Goal: Task Accomplishment & Management: Complete application form

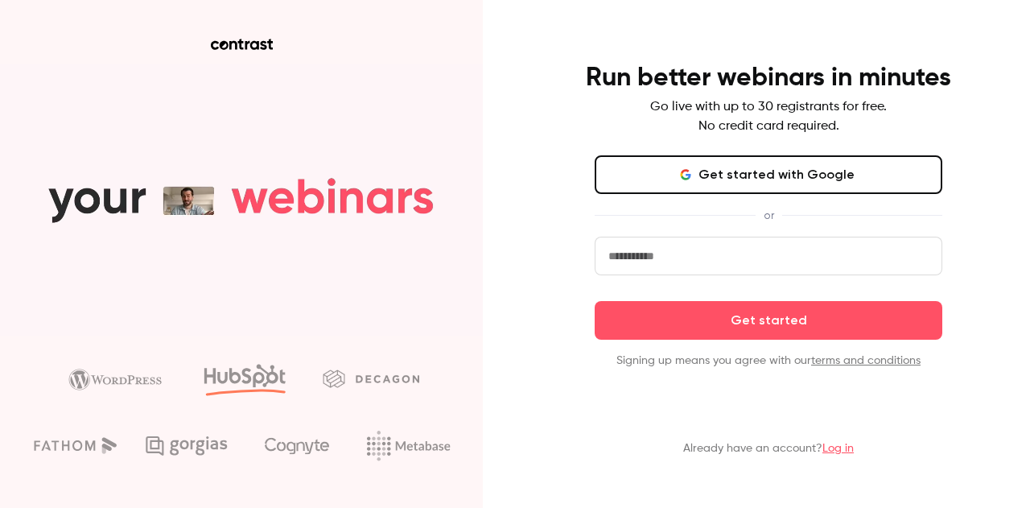
click at [727, 189] on button "Get started with Google" at bounding box center [769, 174] width 348 height 39
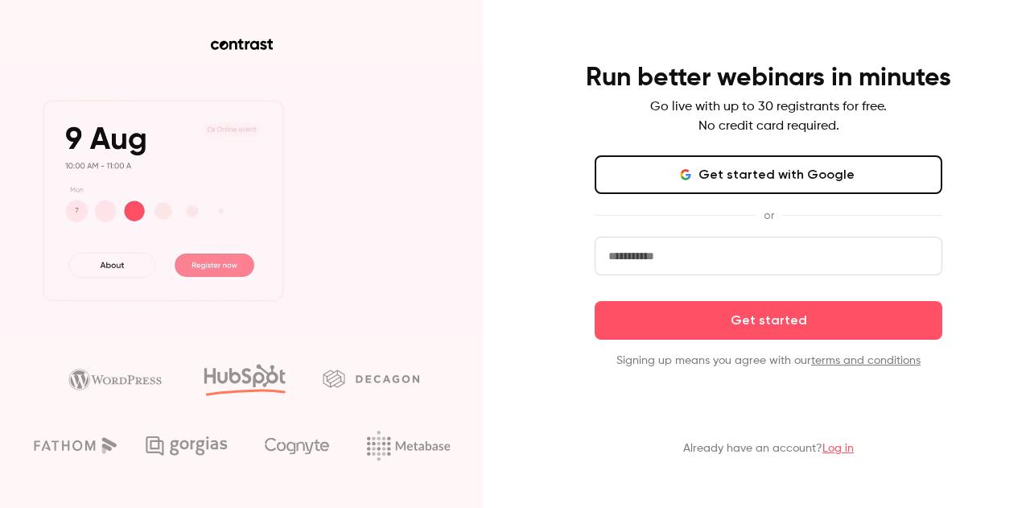
click at [741, 176] on button "Get started with Google" at bounding box center [769, 174] width 348 height 39
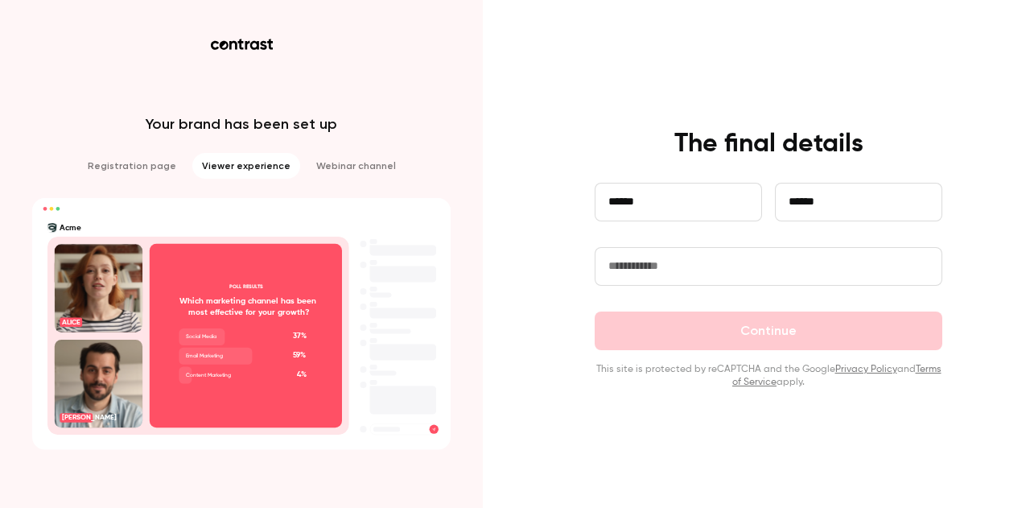
click at [689, 264] on input "text" at bounding box center [769, 266] width 348 height 39
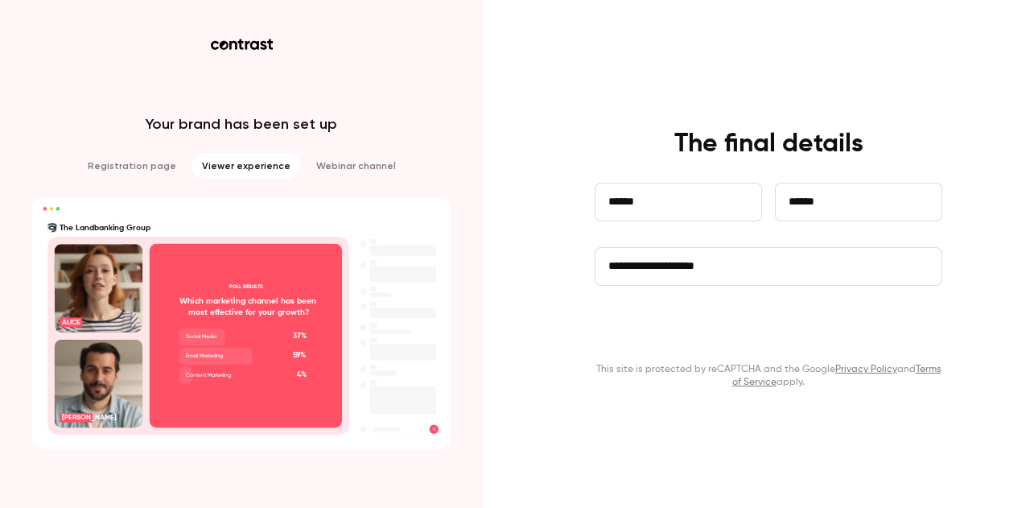
type input "**********"
click at [720, 337] on button "Continue" at bounding box center [769, 331] width 348 height 39
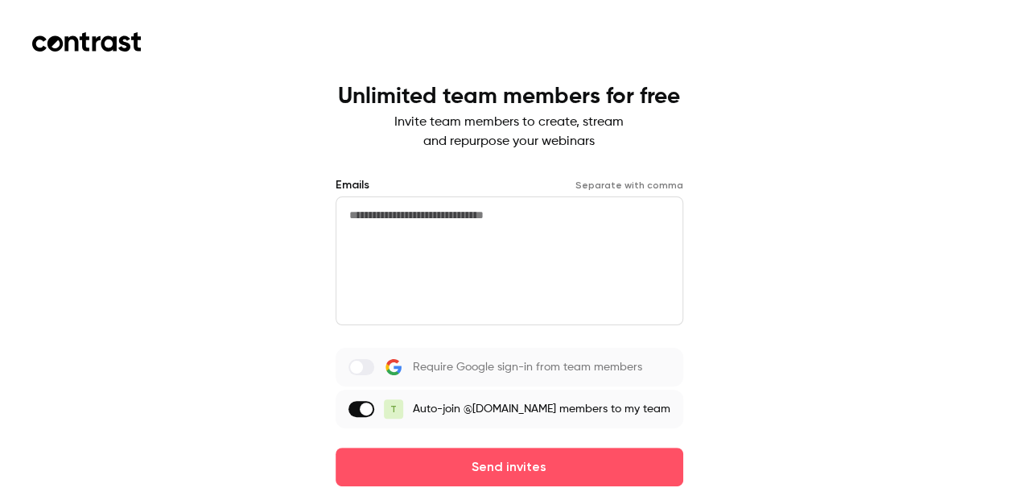
scroll to position [45, 0]
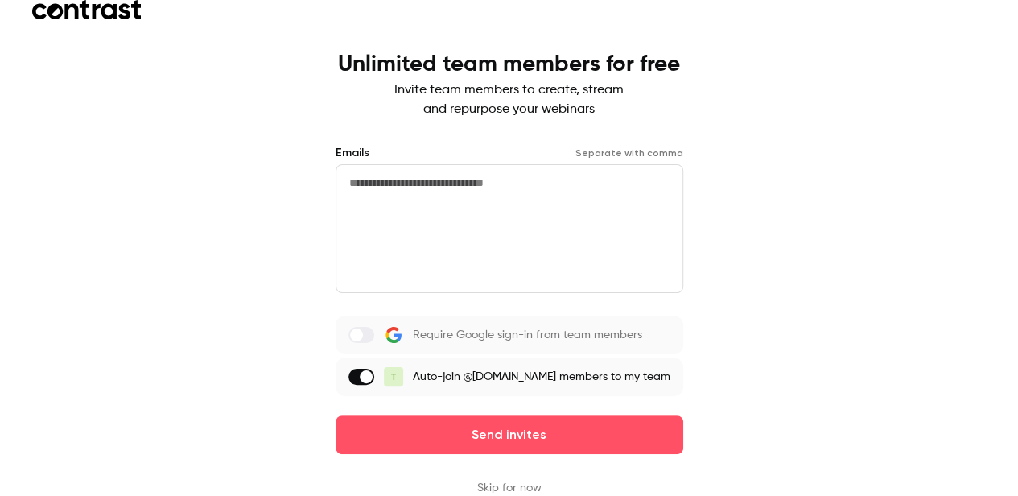
click at [526, 485] on button "Skip for now" at bounding box center [509, 488] width 64 height 16
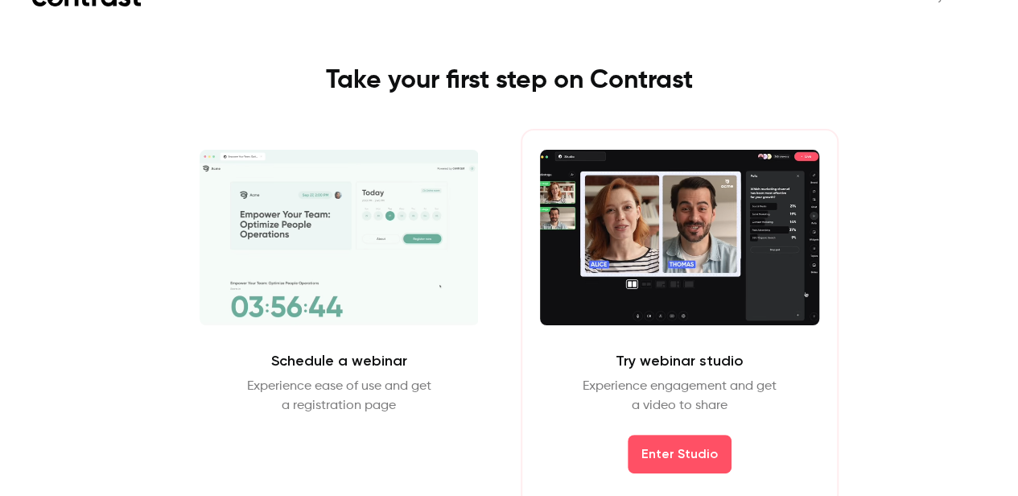
scroll to position [56, 0]
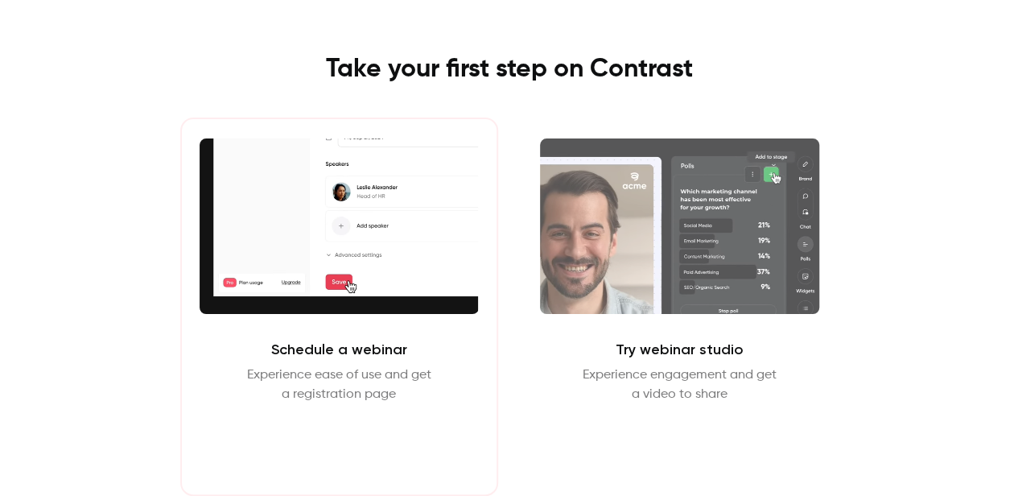
click at [356, 445] on button "Schedule webinar" at bounding box center [339, 442] width 138 height 39
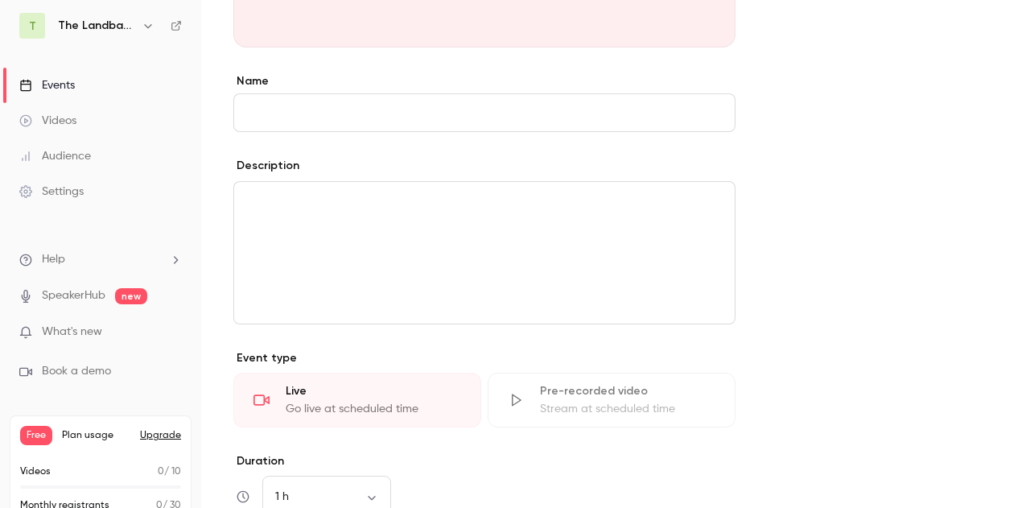
scroll to position [310, 0]
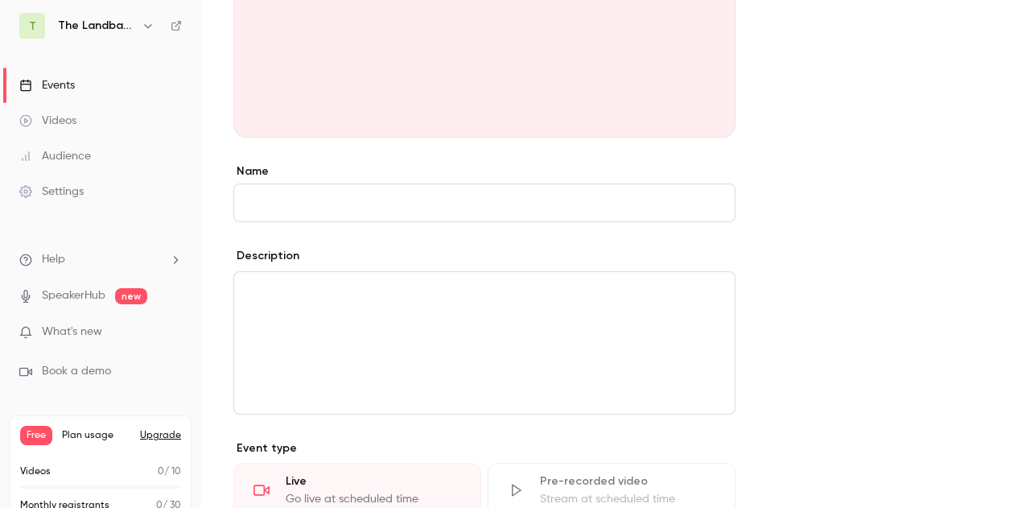
click at [316, 210] on input "Name" at bounding box center [484, 203] width 502 height 39
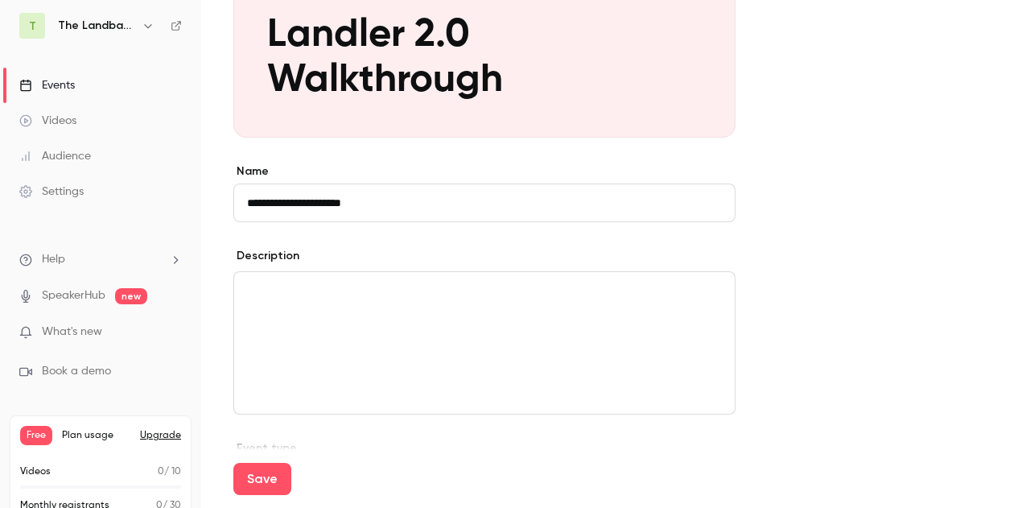
type input "**********"
click at [433, 295] on p "editor" at bounding box center [484, 291] width 475 height 19
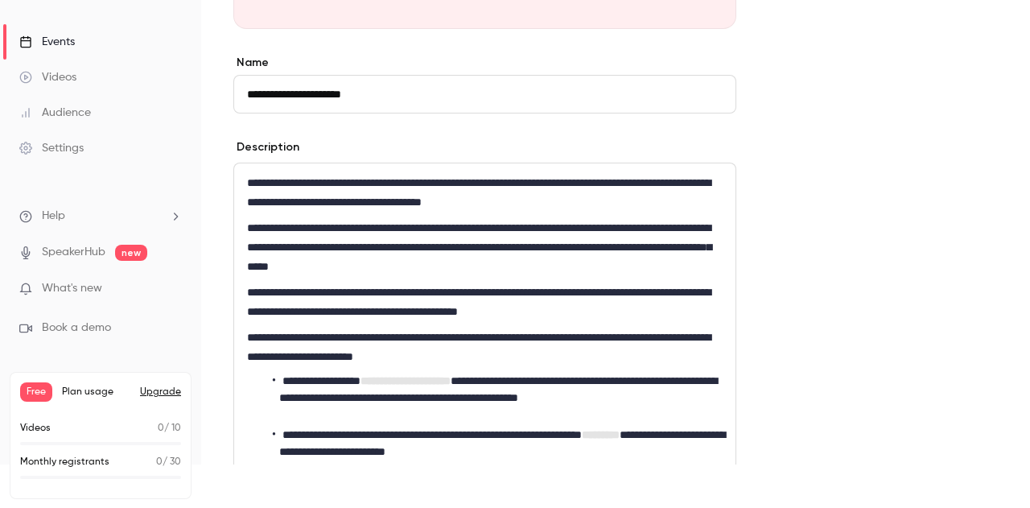
scroll to position [0, 0]
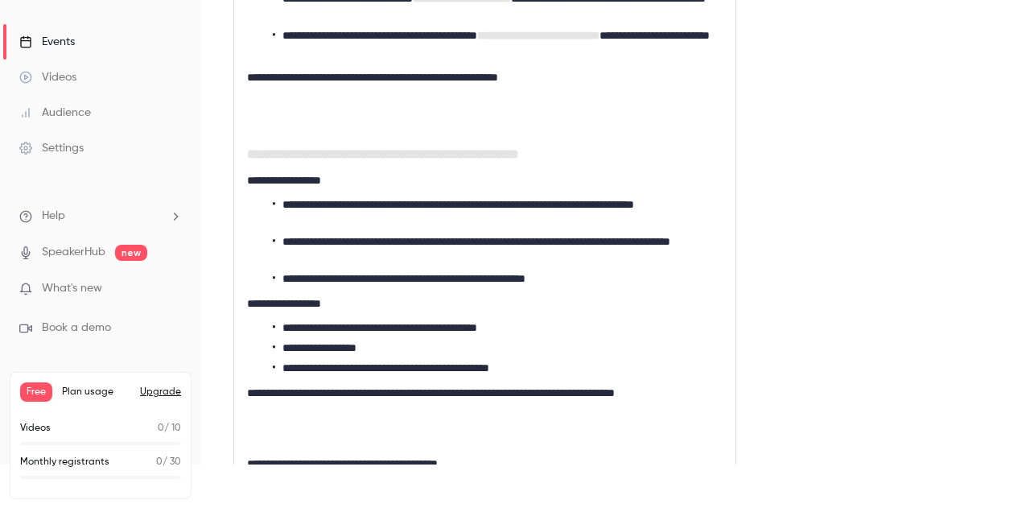
click at [340, 145] on h2 "**********" at bounding box center [485, 154] width 476 height 19
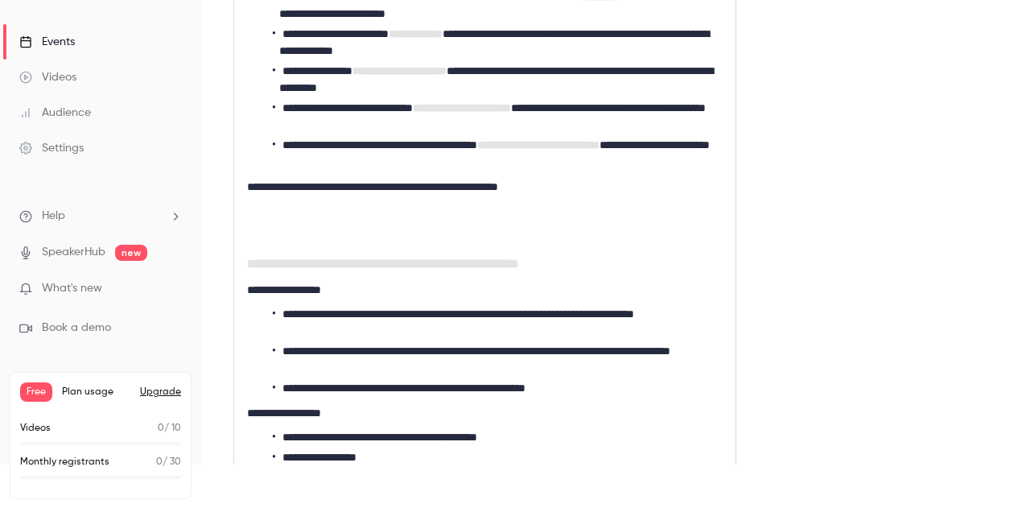
click at [249, 437] on form "**********" at bounding box center [615, 196] width 765 height 1817
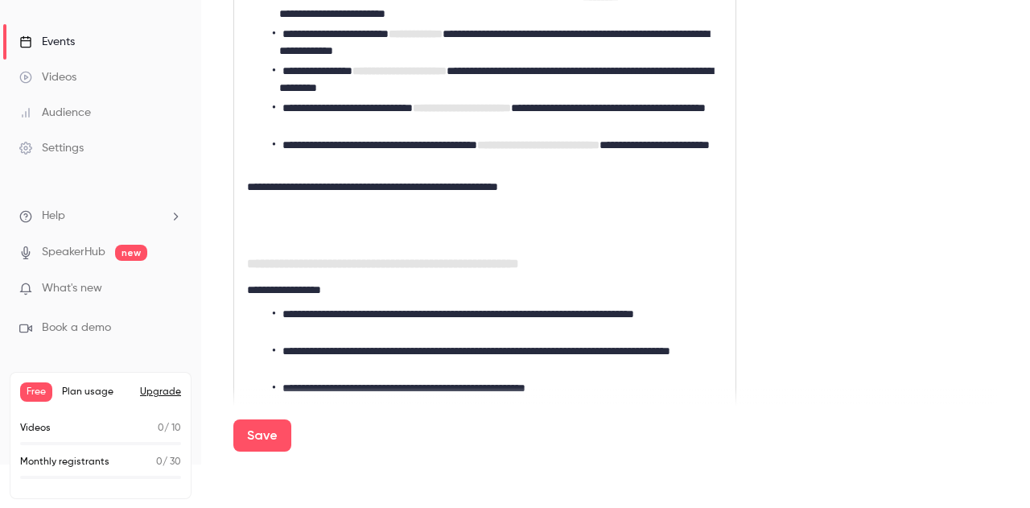
click at [857, 273] on form "**********" at bounding box center [615, 196] width 765 height 1817
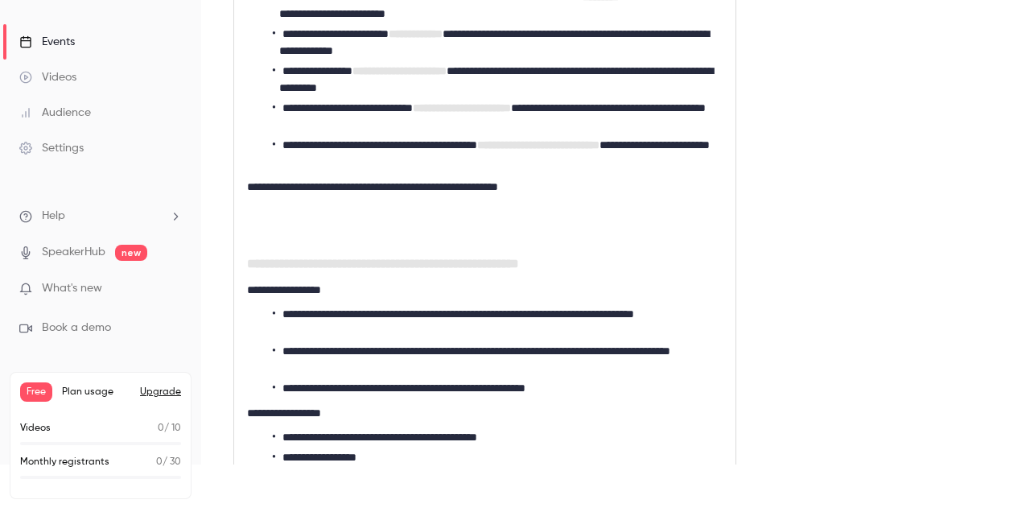
scroll to position [0, 0]
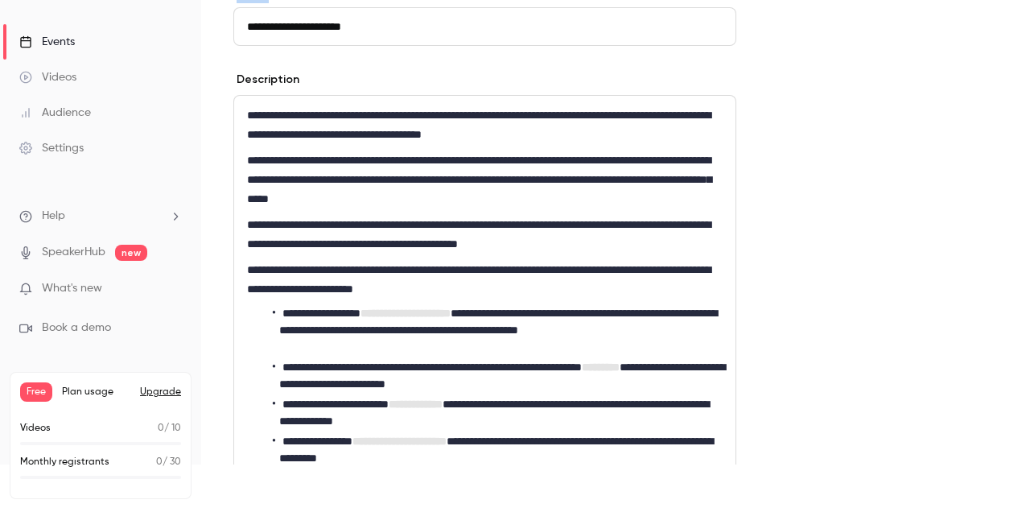
scroll to position [1465, 0]
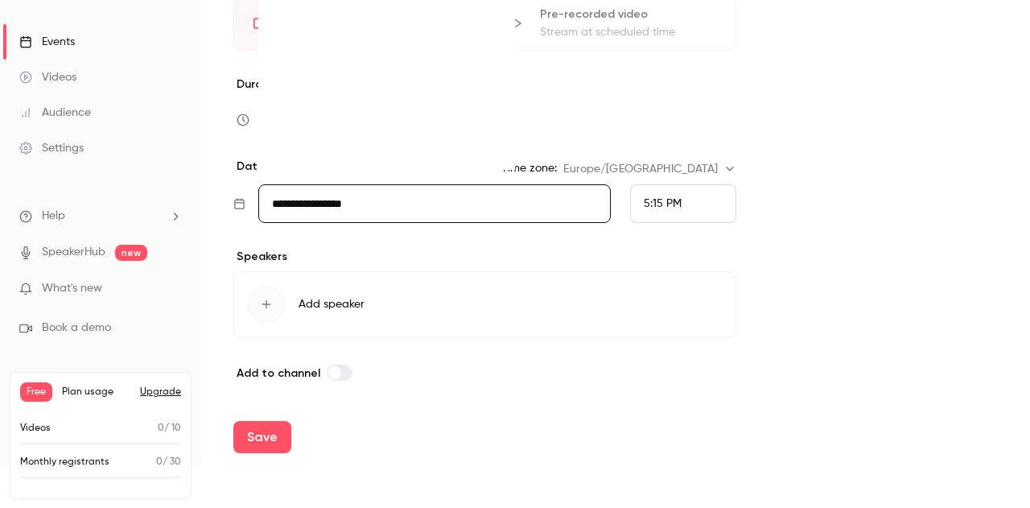
click at [378, 208] on input "**********" at bounding box center [434, 203] width 353 height 39
click at [457, 71] on div "19" at bounding box center [452, 70] width 25 height 24
type input "**********"
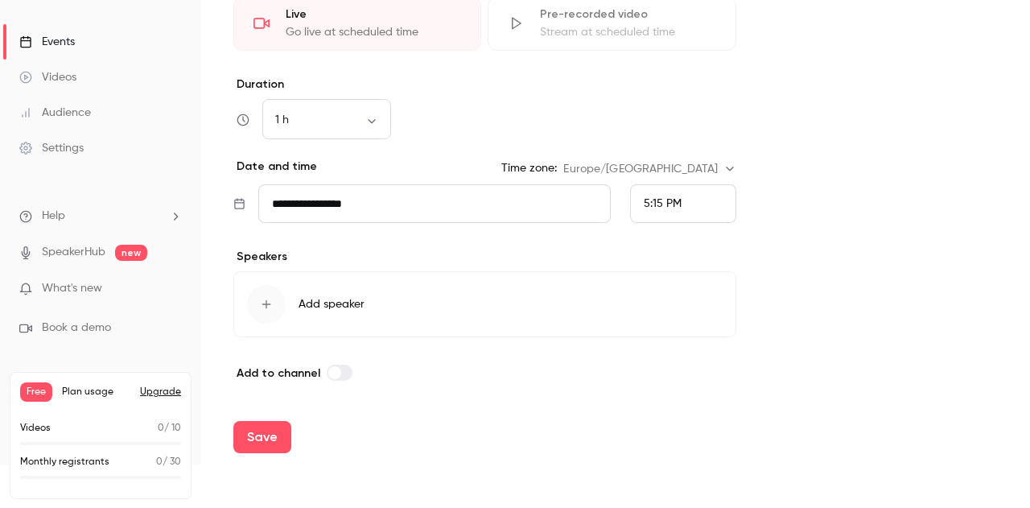
click at [686, 202] on div "5:15 PM" at bounding box center [683, 203] width 106 height 39
click at [673, 95] on span "4:00 PM" at bounding box center [664, 97] width 43 height 11
click at [265, 298] on icon "button" at bounding box center [266, 304] width 13 height 13
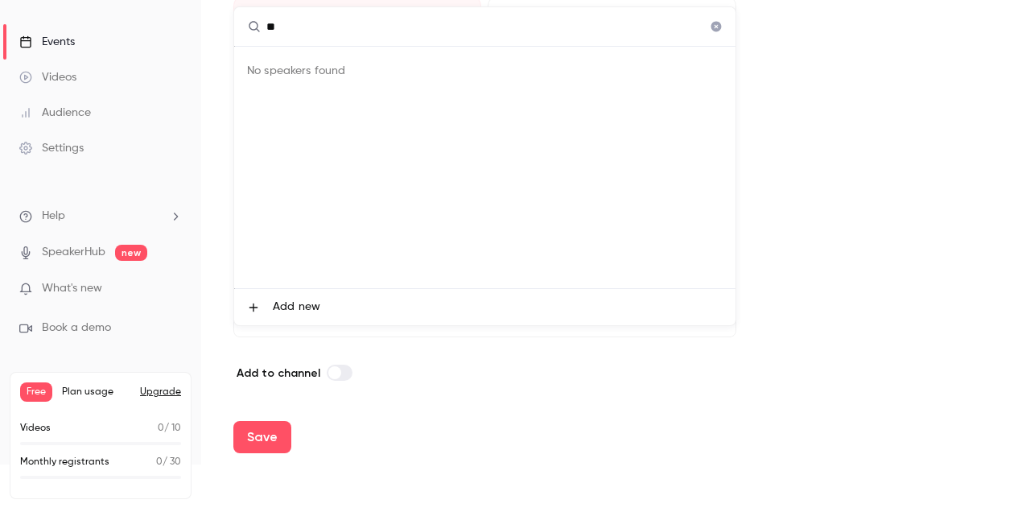
type input "*"
type input "****"
click at [380, 241] on div "No speakers found" at bounding box center [484, 167] width 501 height 241
click at [312, 312] on span "Add new" at bounding box center [296, 307] width 47 height 17
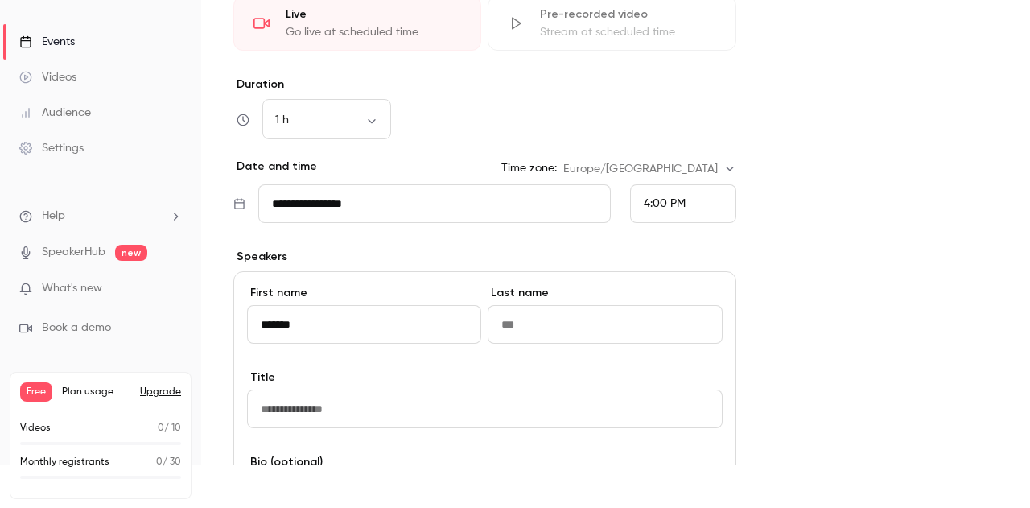
type input "*"
type input "*********"
click at [537, 328] on input "Last name" at bounding box center [605, 324] width 234 height 39
type input "********"
click at [520, 398] on input "Title" at bounding box center [485, 409] width 476 height 39
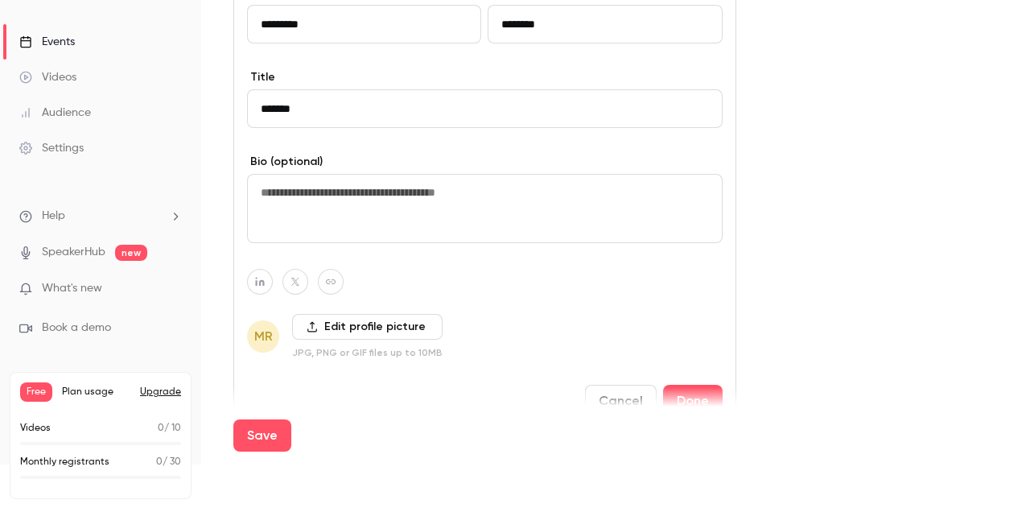
scroll to position [1764, 0]
type input "**********"
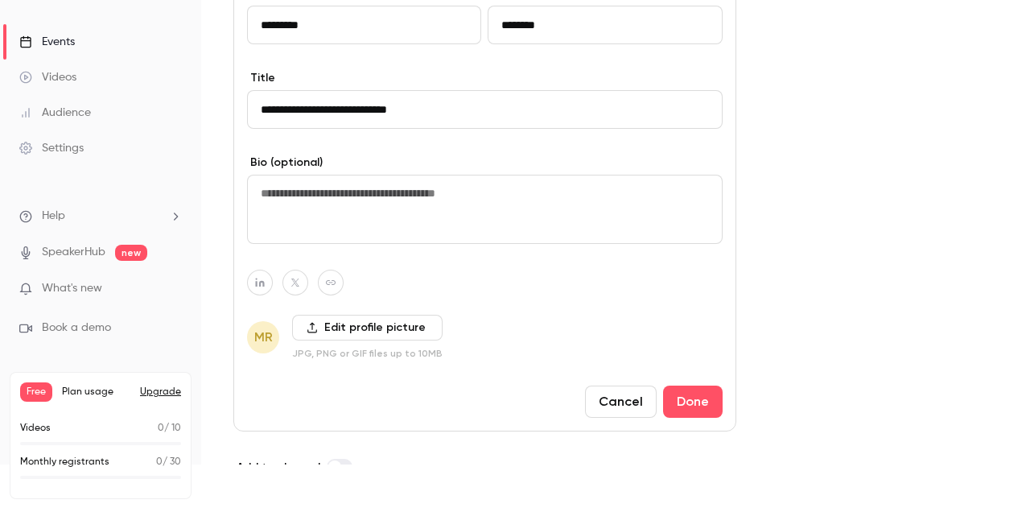
click at [488, 210] on textarea at bounding box center [485, 209] width 476 height 69
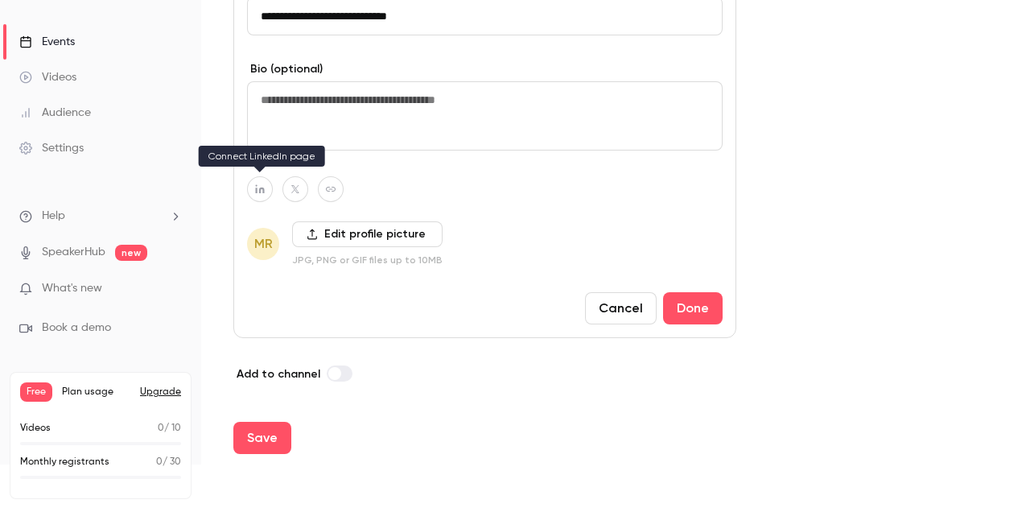
click at [259, 184] on icon "button" at bounding box center [259, 189] width 11 height 10
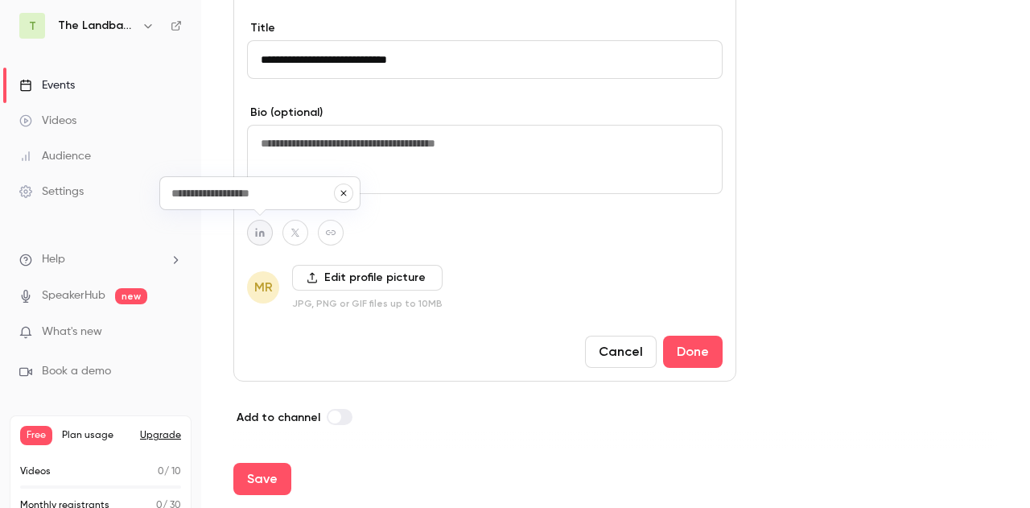
paste input "**********"
click at [341, 192] on icon "button" at bounding box center [344, 193] width 10 height 10
type input "**********"
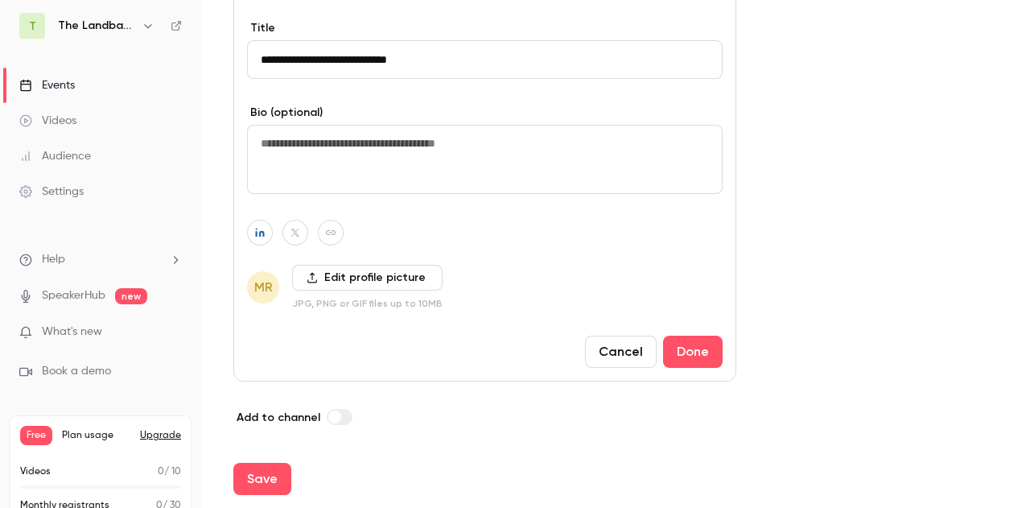
click at [328, 274] on label "Edit profile picture" at bounding box center [367, 278] width 151 height 26
click at [0, 0] on input "Edit profile picture" at bounding box center [0, 0] width 0 height 0
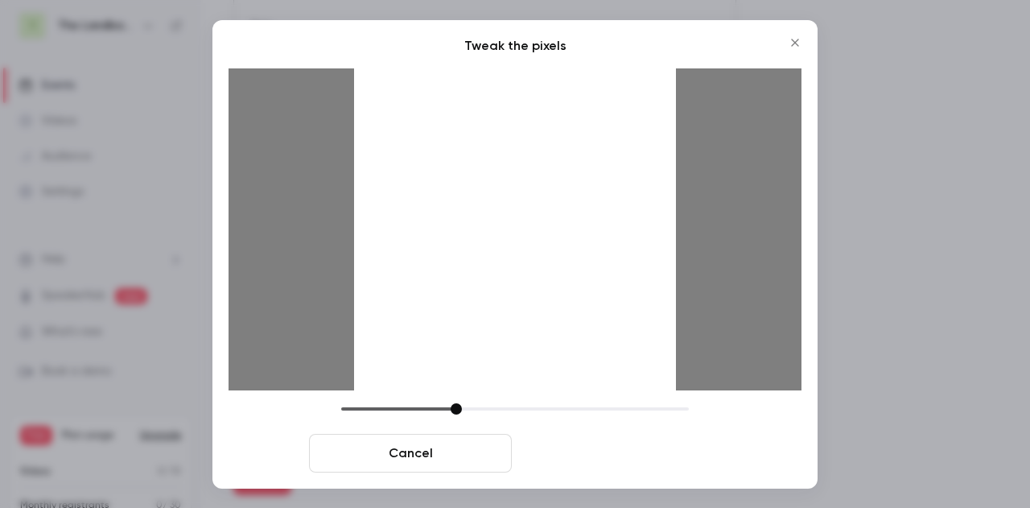
click at [605, 454] on button "Crop and save" at bounding box center [619, 453] width 203 height 39
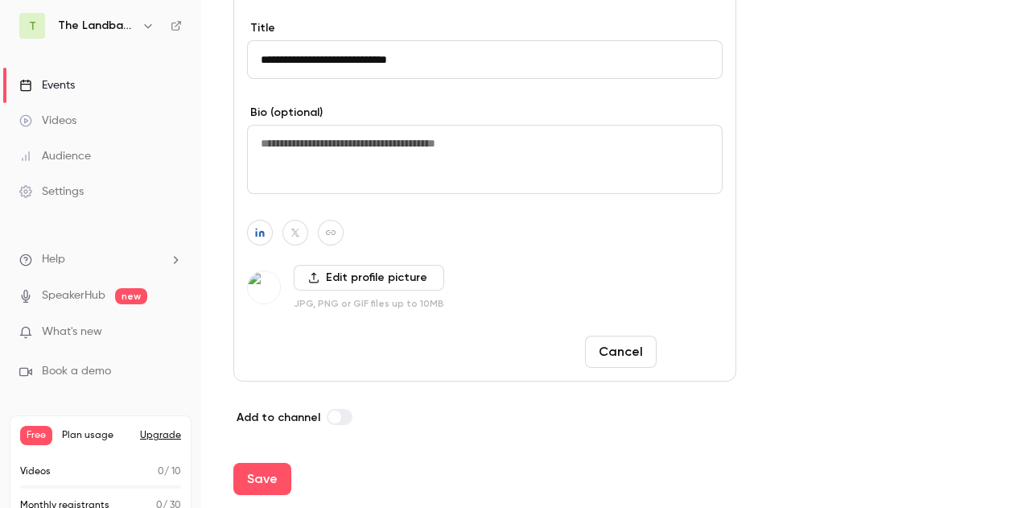
click at [689, 349] on button "Done" at bounding box center [693, 352] width 60 height 32
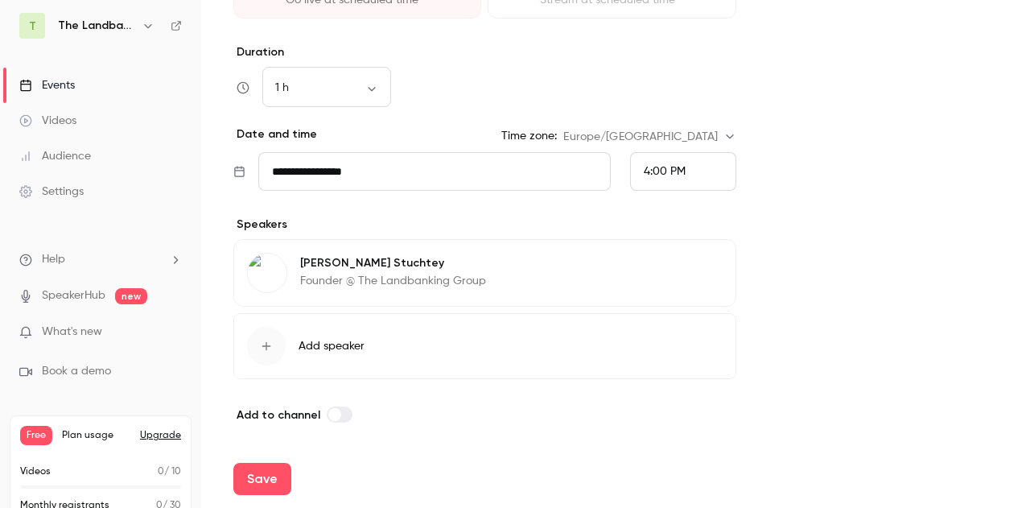
scroll to position [1538, 0]
click at [695, 266] on button "Edit" at bounding box center [693, 268] width 59 height 26
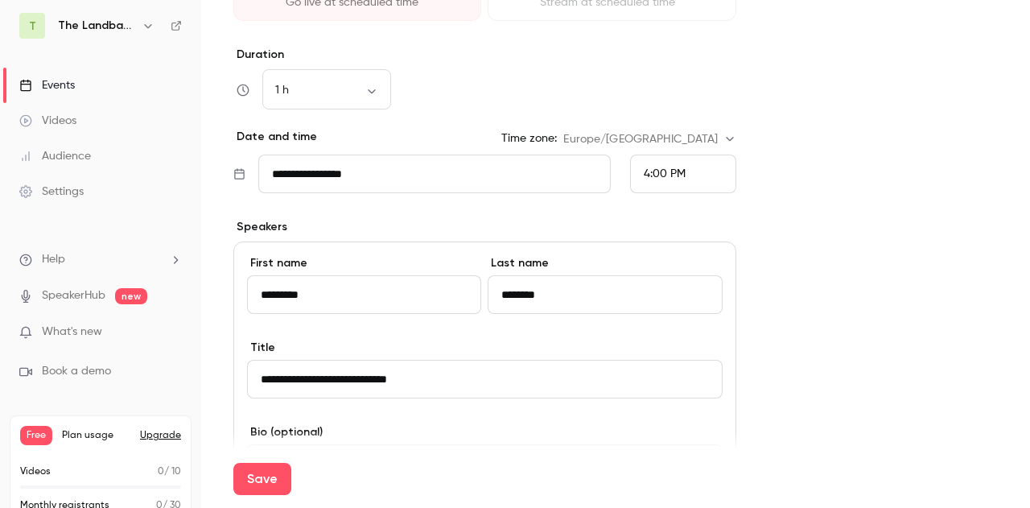
click at [261, 293] on input "*********" at bounding box center [364, 294] width 234 height 39
type input "**********"
click at [257, 477] on button "Save" at bounding box center [262, 479] width 58 height 32
type input "**********"
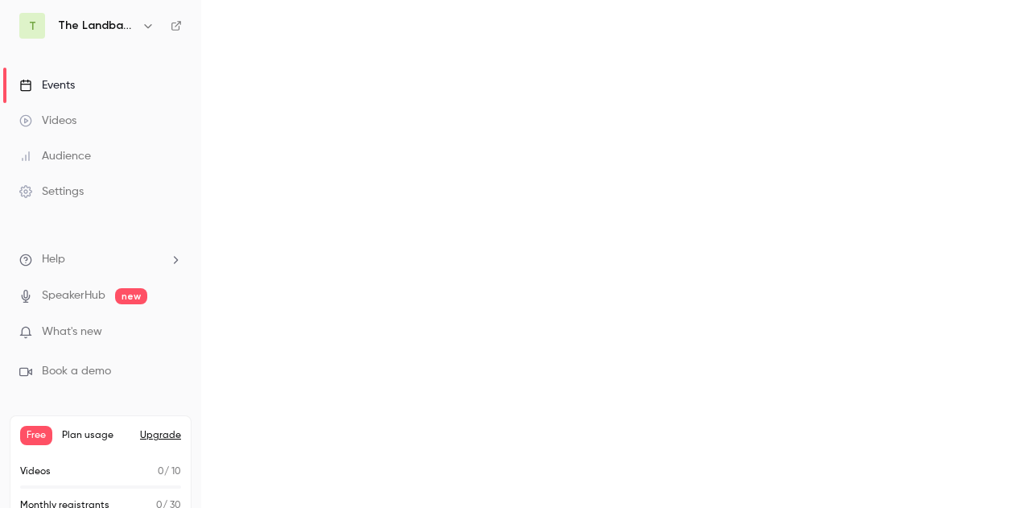
scroll to position [0, 0]
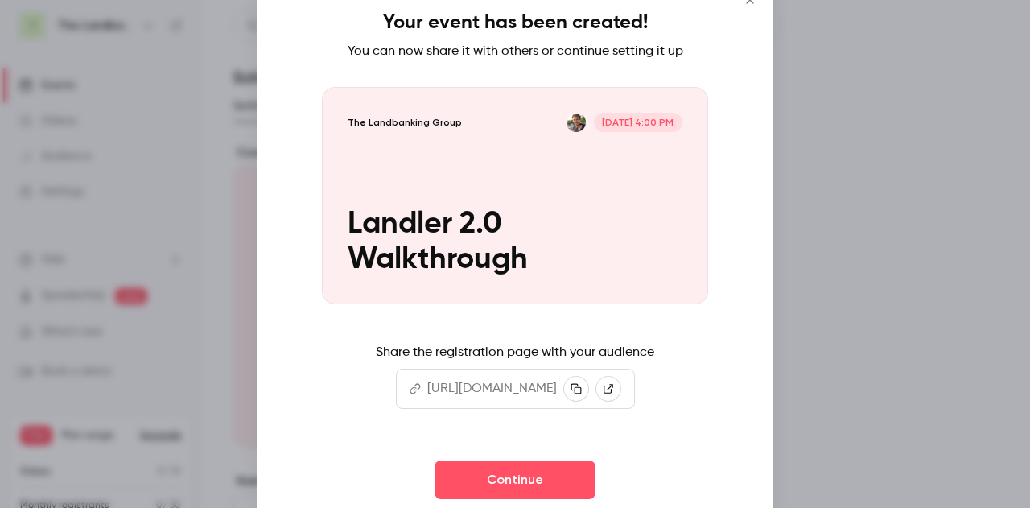
click at [778, 349] on div at bounding box center [515, 254] width 1030 height 508
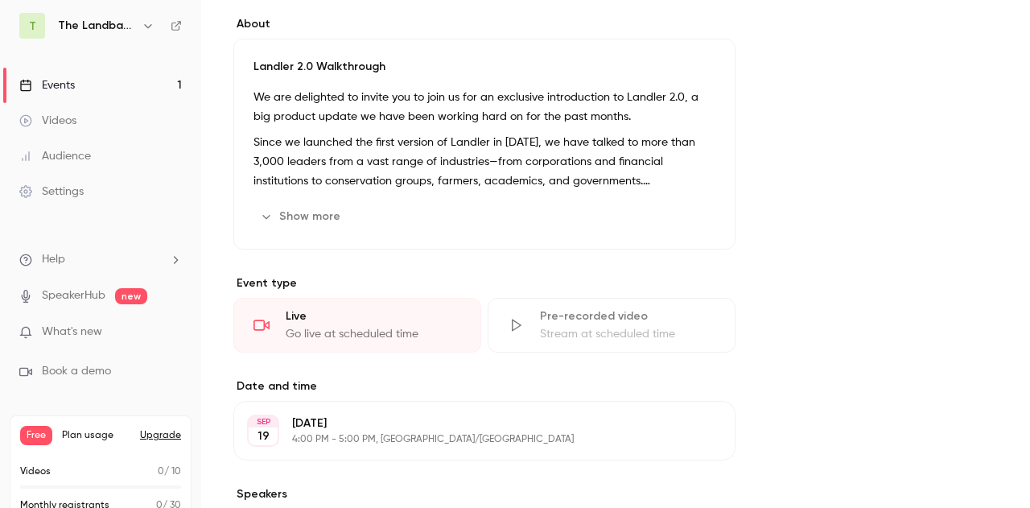
scroll to position [859, 0]
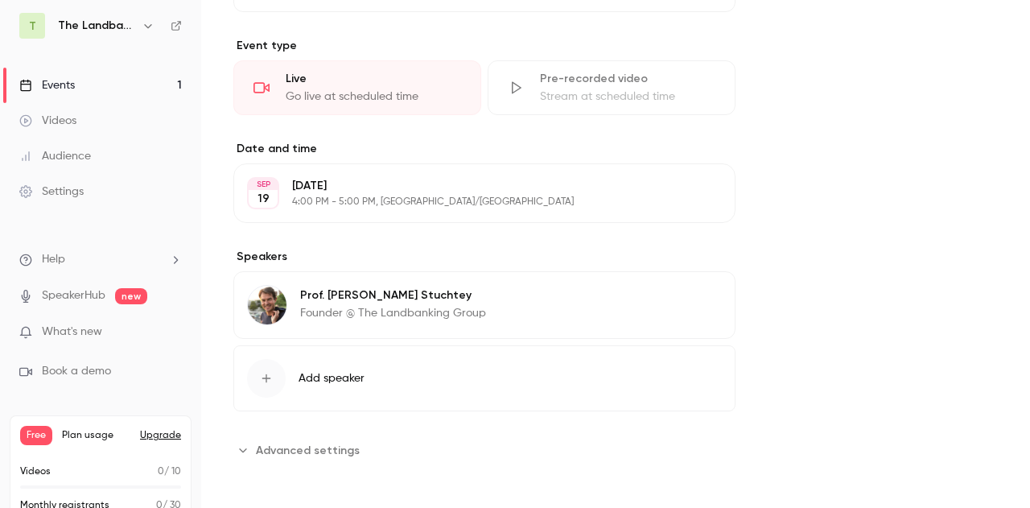
click at [330, 455] on span "Advanced settings" at bounding box center [308, 450] width 104 height 17
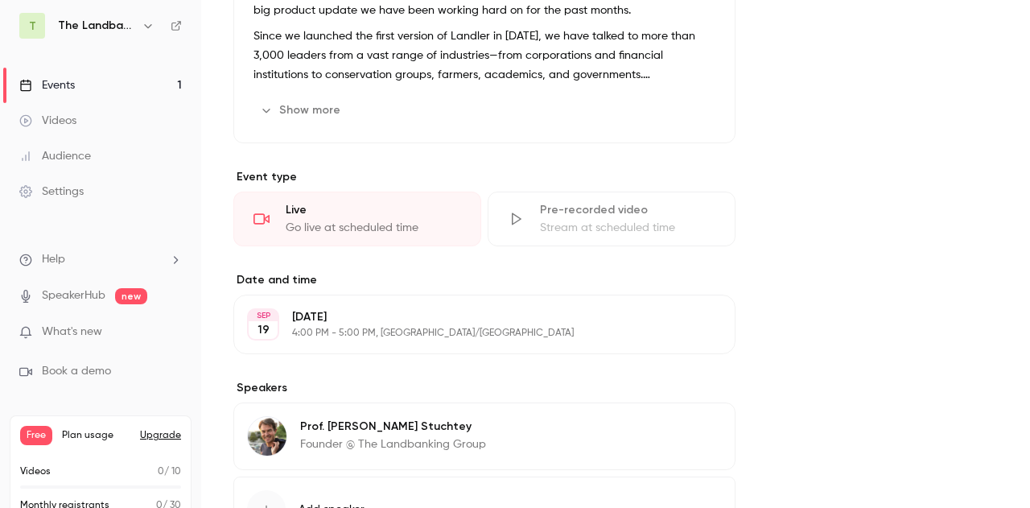
scroll to position [1038, 0]
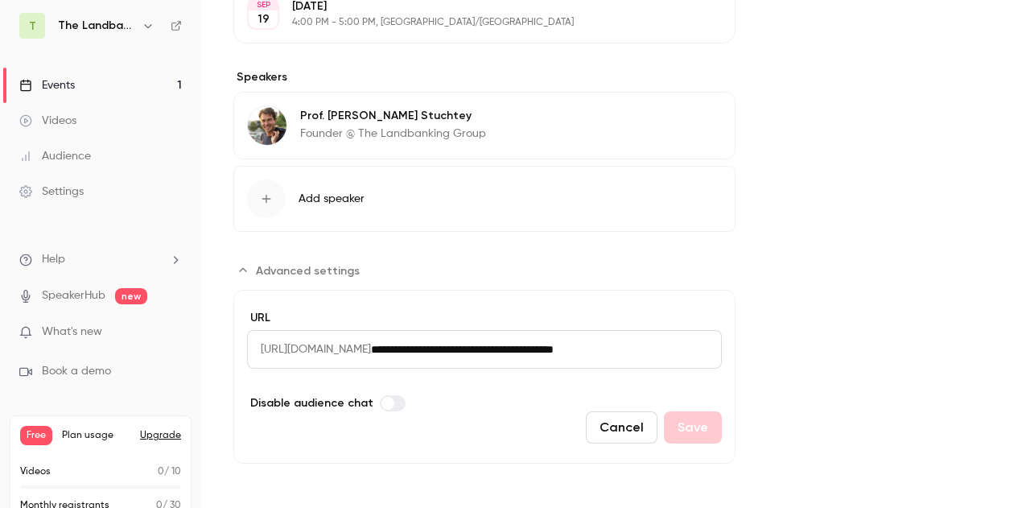
click at [469, 345] on input "**********" at bounding box center [546, 349] width 351 height 39
drag, startPoint x: 316, startPoint y: 349, endPoint x: 257, endPoint y: 343, distance: 59.8
click at [257, 343] on span "[URL][DOMAIN_NAME]" at bounding box center [309, 349] width 124 height 39
click at [483, 340] on input "**********" at bounding box center [546, 349] width 351 height 39
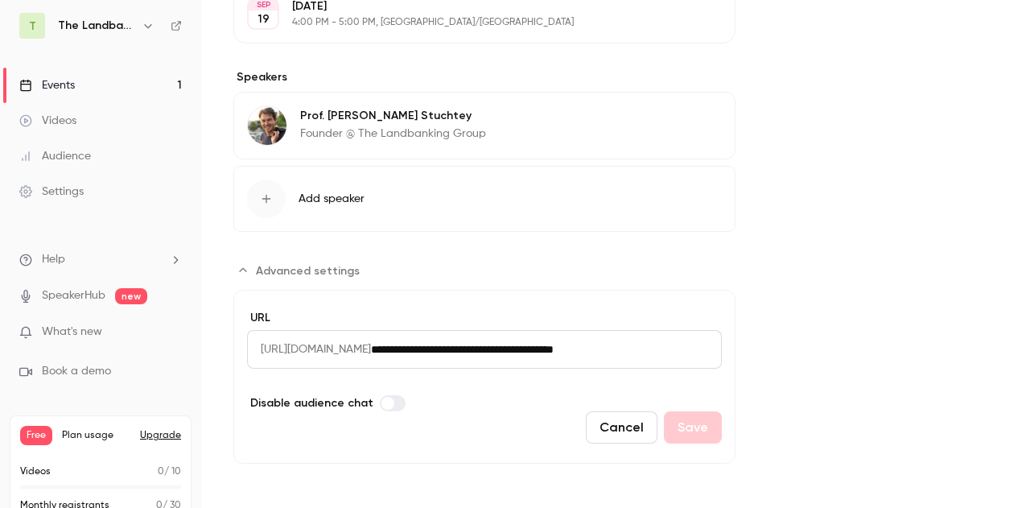
click at [495, 274] on section "**********" at bounding box center [484, 361] width 502 height 206
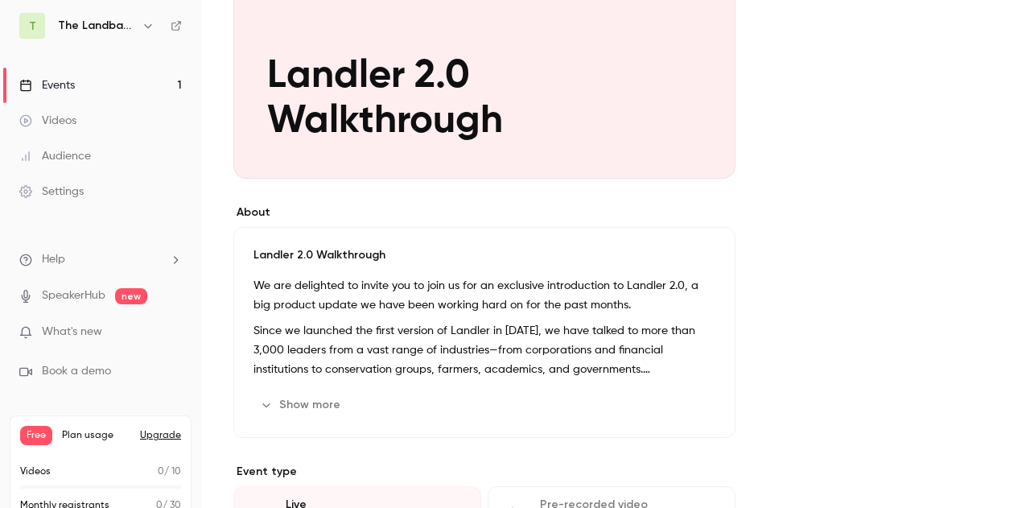
scroll to position [0, 0]
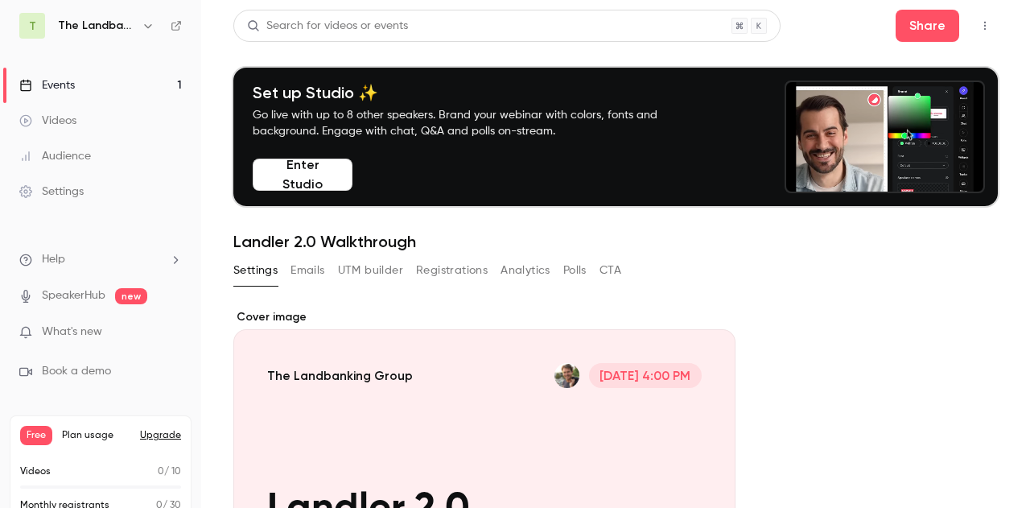
click at [316, 270] on button "Emails" at bounding box center [308, 271] width 34 height 26
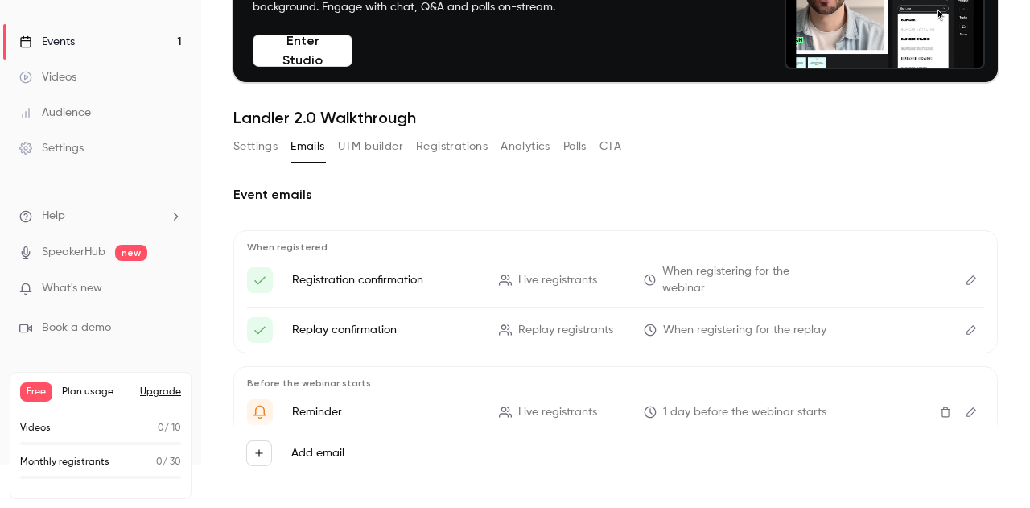
scroll to position [79, 0]
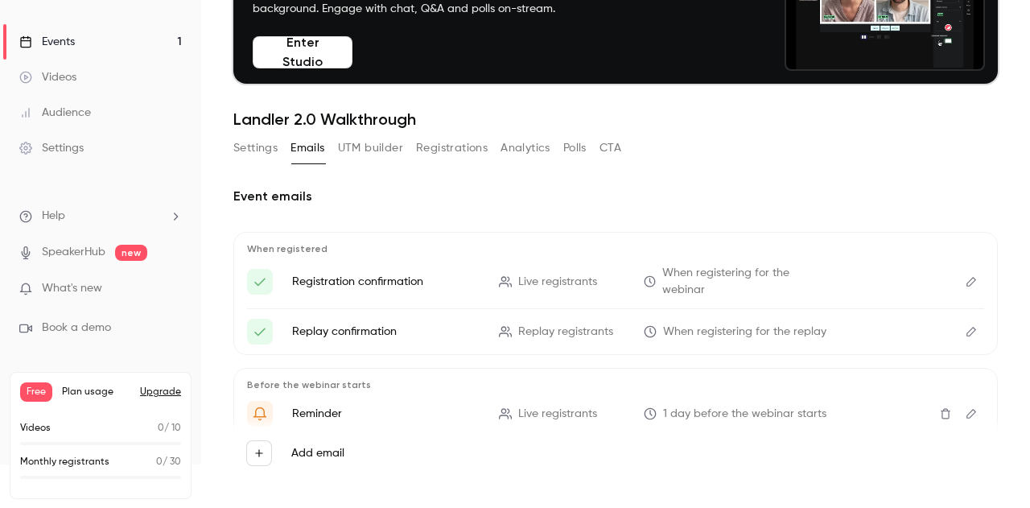
click at [373, 147] on button "UTM builder" at bounding box center [370, 148] width 65 height 26
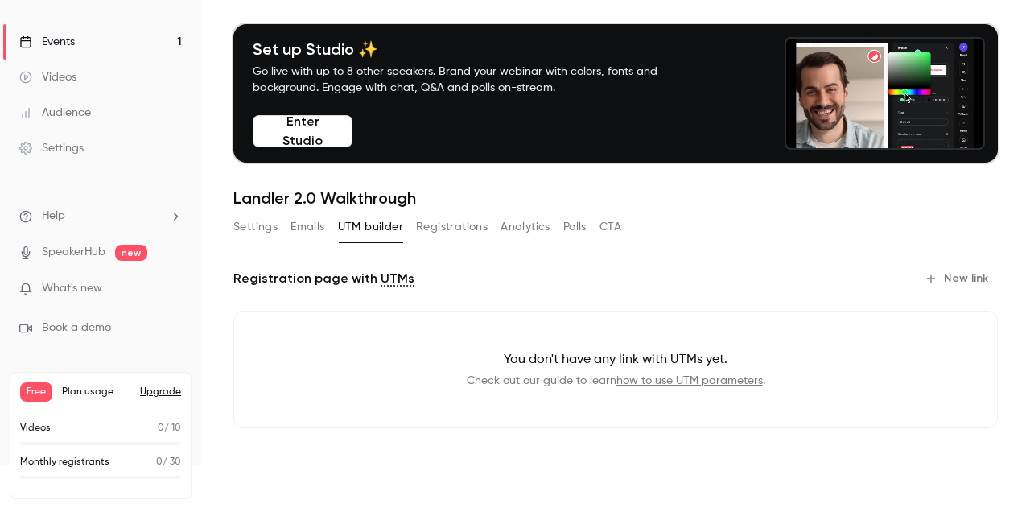
click at [444, 217] on button "Registrations" at bounding box center [452, 227] width 72 height 26
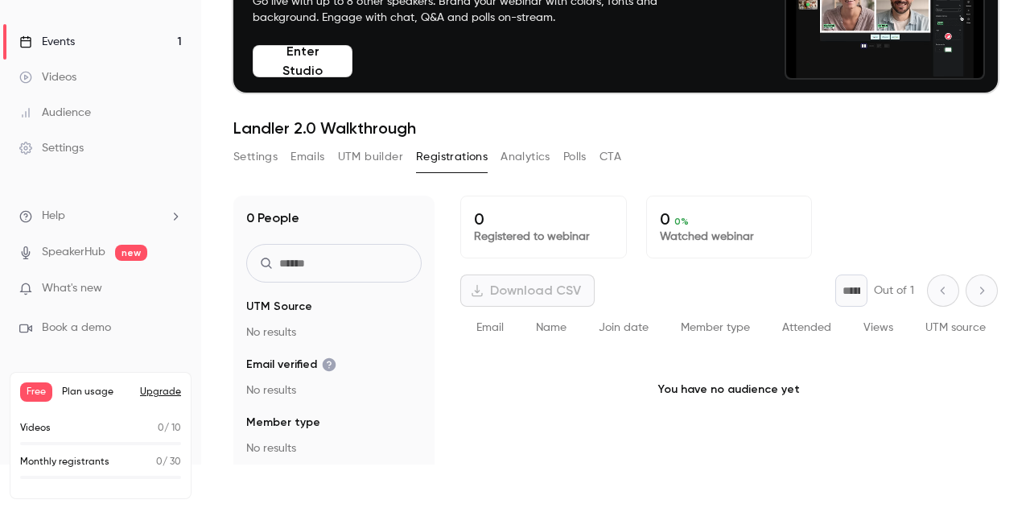
scroll to position [69, 0]
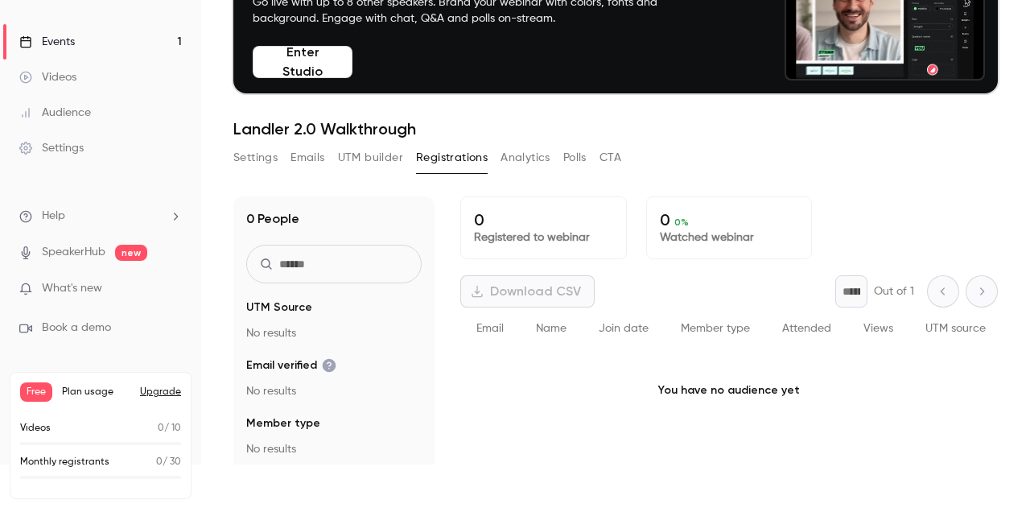
click at [533, 159] on button "Analytics" at bounding box center [526, 158] width 50 height 26
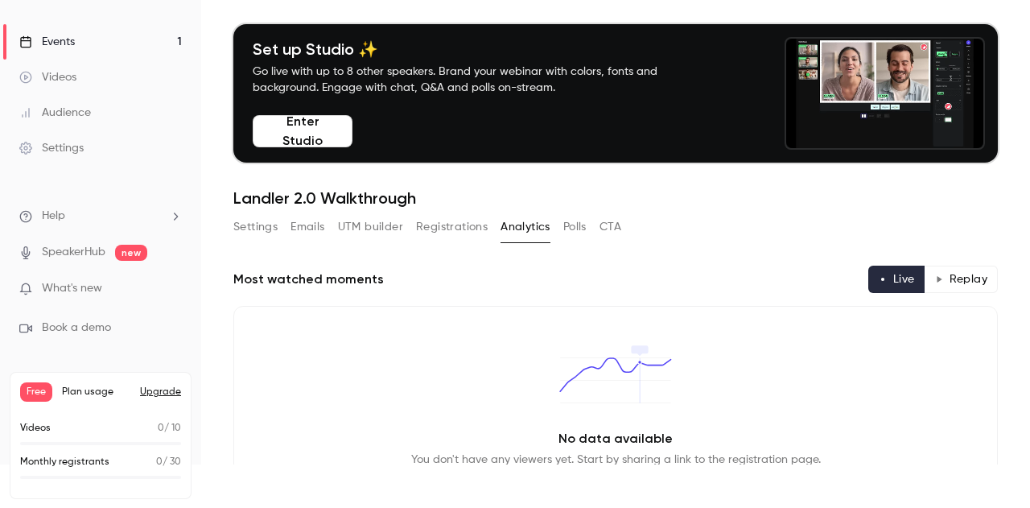
click at [581, 227] on button "Polls" at bounding box center [574, 227] width 23 height 26
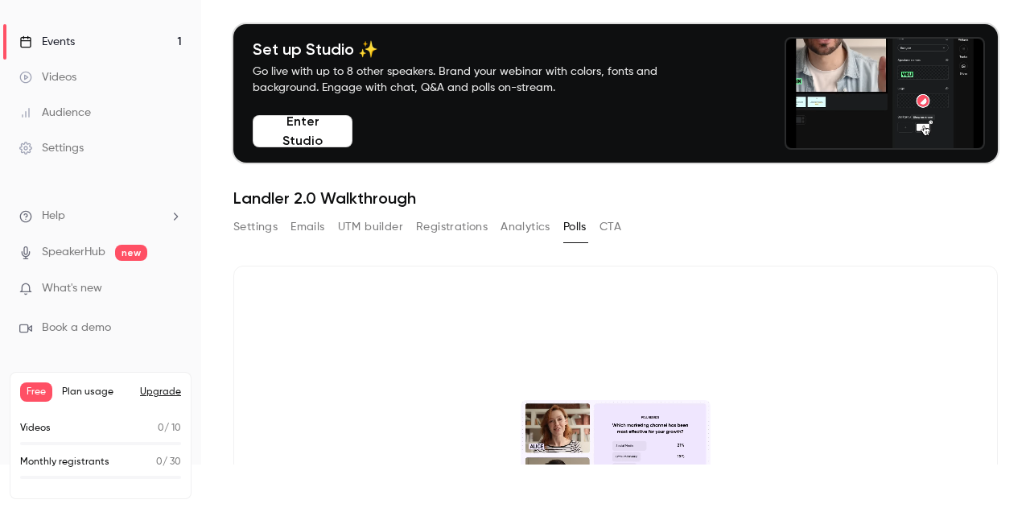
click at [610, 229] on button "CTA" at bounding box center [611, 227] width 22 height 26
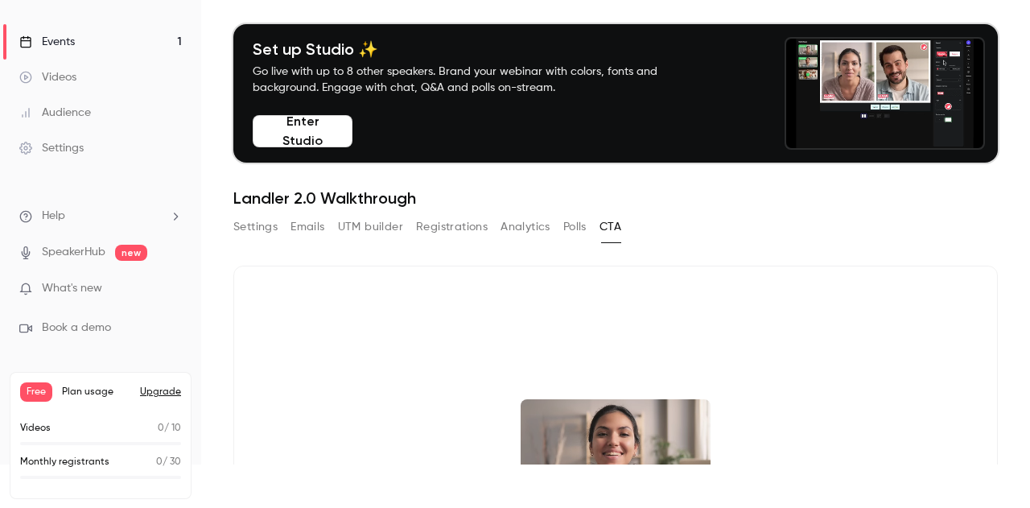
click at [249, 221] on button "Settings" at bounding box center [255, 227] width 44 height 26
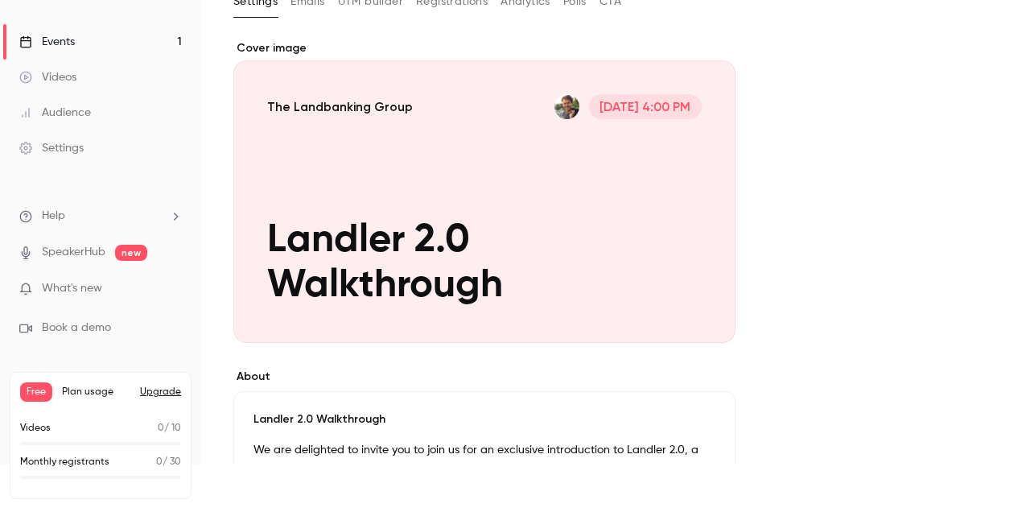
scroll to position [246, 0]
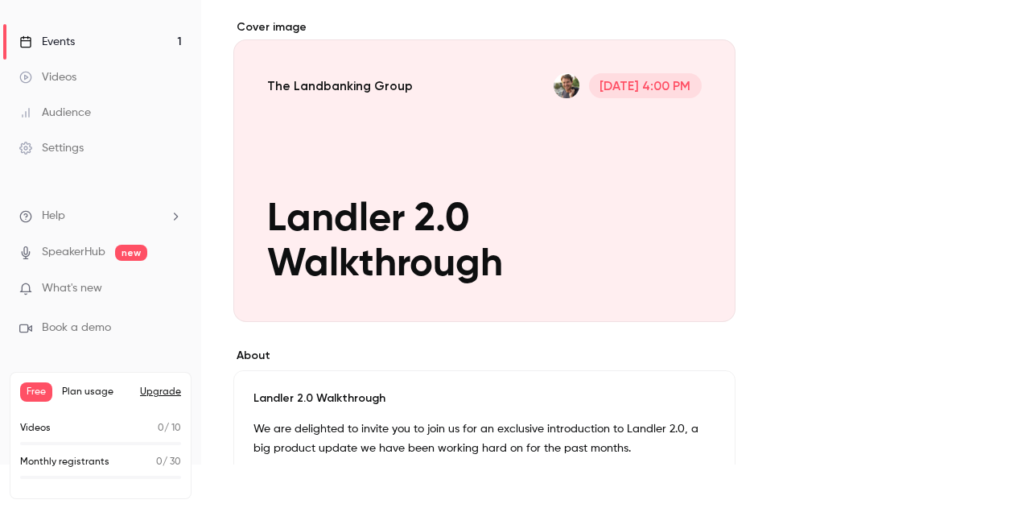
click at [687, 300] on div "Cover image" at bounding box center [484, 170] width 502 height 303
click at [0, 0] on input "The Landbanking Group [DATE] 4:00 PM Landler 2.0 Walkthrough" at bounding box center [0, 0] width 0 height 0
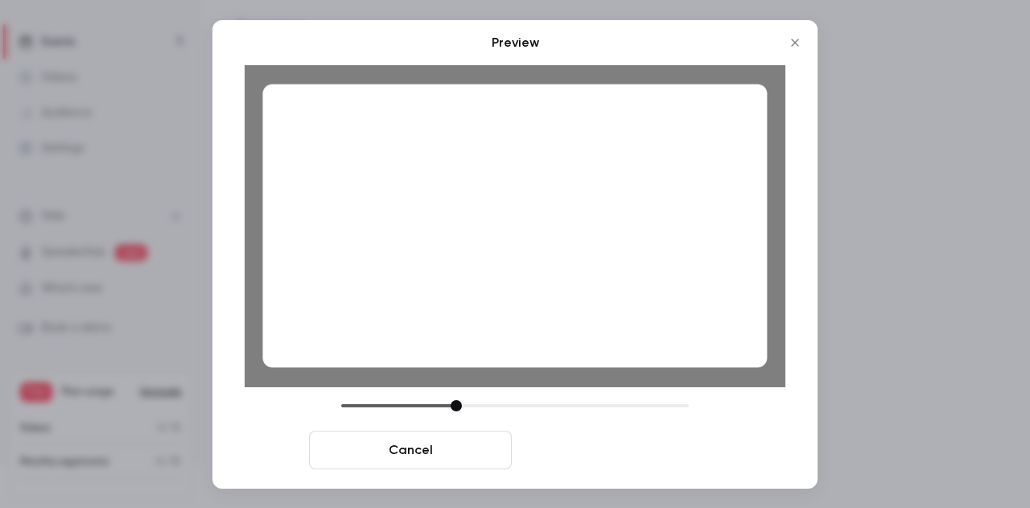
click at [592, 447] on button "Save cover" at bounding box center [619, 450] width 203 height 39
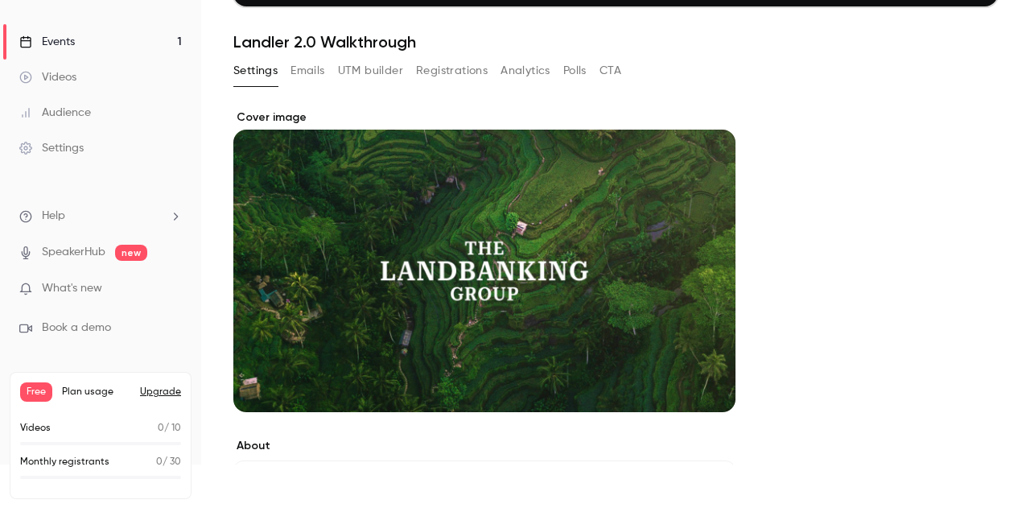
scroll to position [0, 0]
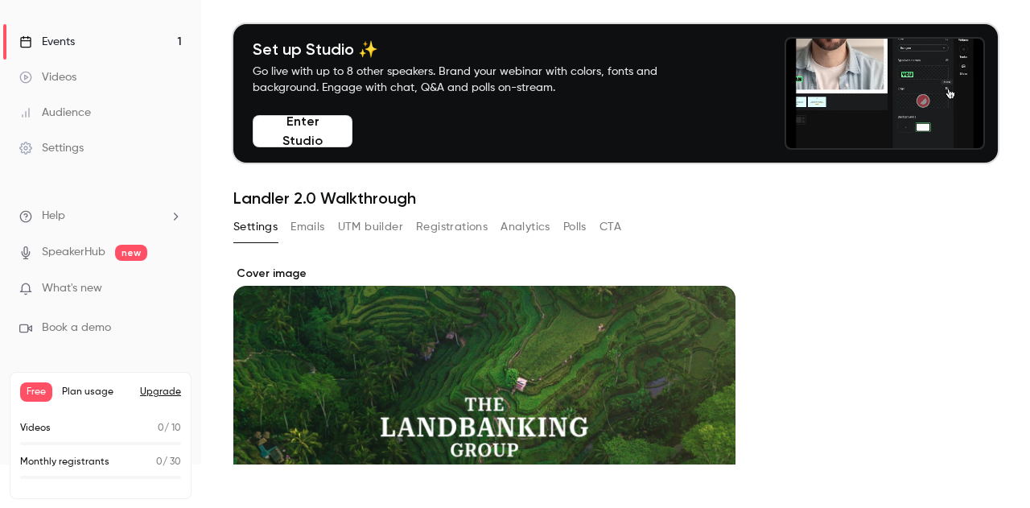
click at [71, 41] on div "Events" at bounding box center [47, 42] width 56 height 16
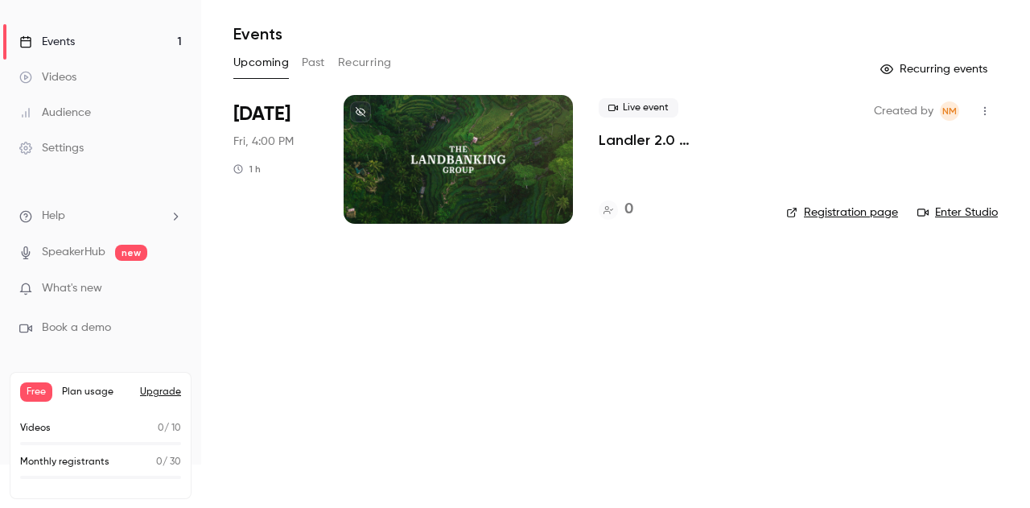
click at [868, 212] on link "Registration page" at bounding box center [842, 212] width 112 height 16
click at [979, 114] on icon "button" at bounding box center [985, 110] width 13 height 11
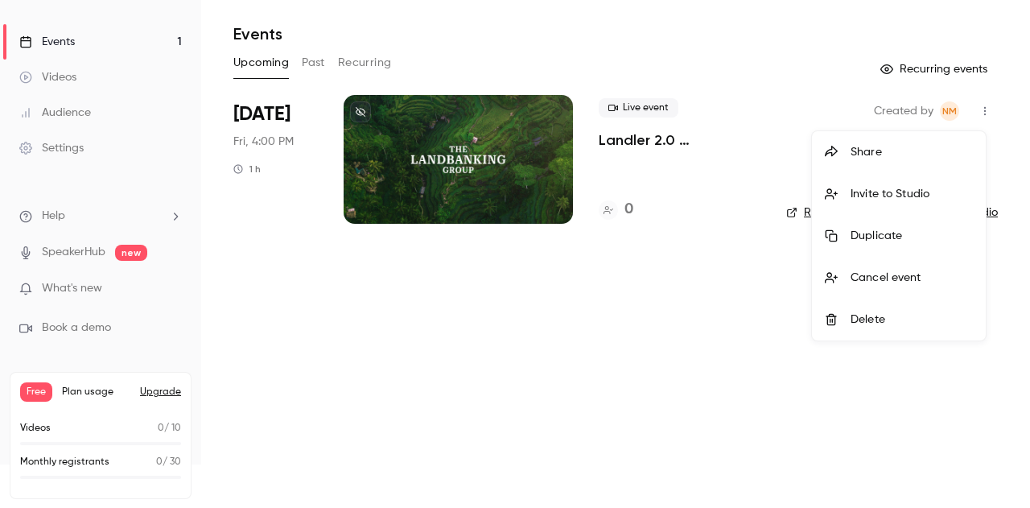
click at [562, 356] on div at bounding box center [515, 254] width 1030 height 508
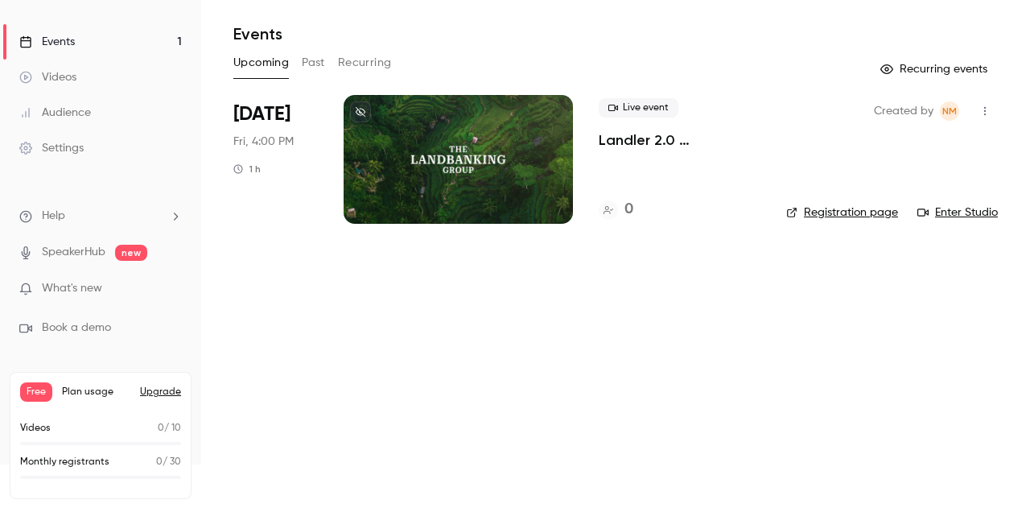
click at [983, 103] on button "button" at bounding box center [985, 111] width 26 height 26
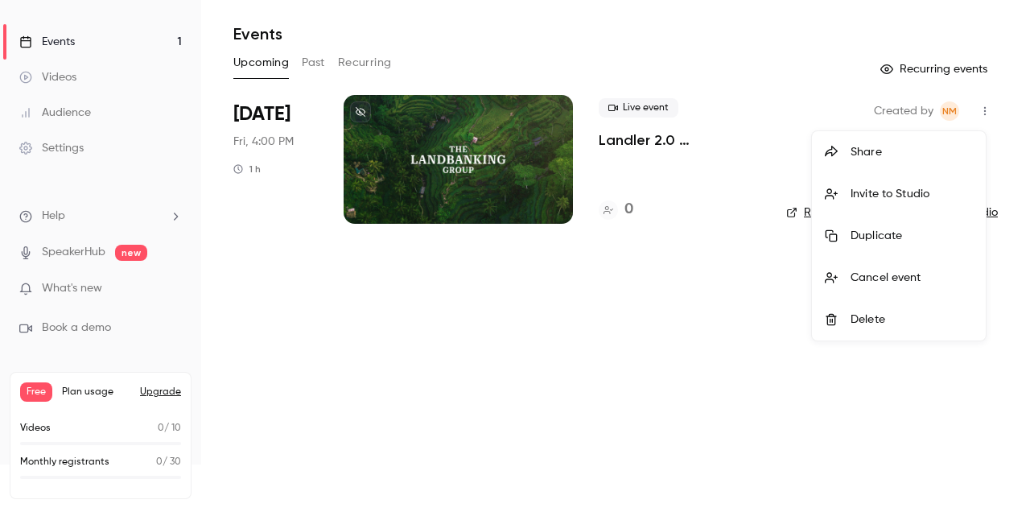
click at [879, 162] on li "Share" at bounding box center [899, 152] width 174 height 42
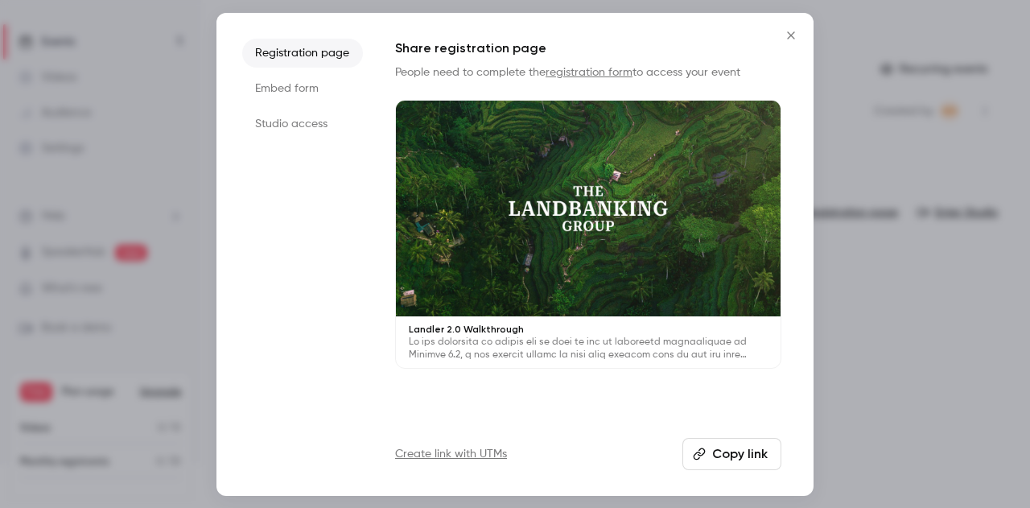
click at [283, 94] on li "Embed form" at bounding box center [302, 88] width 121 height 29
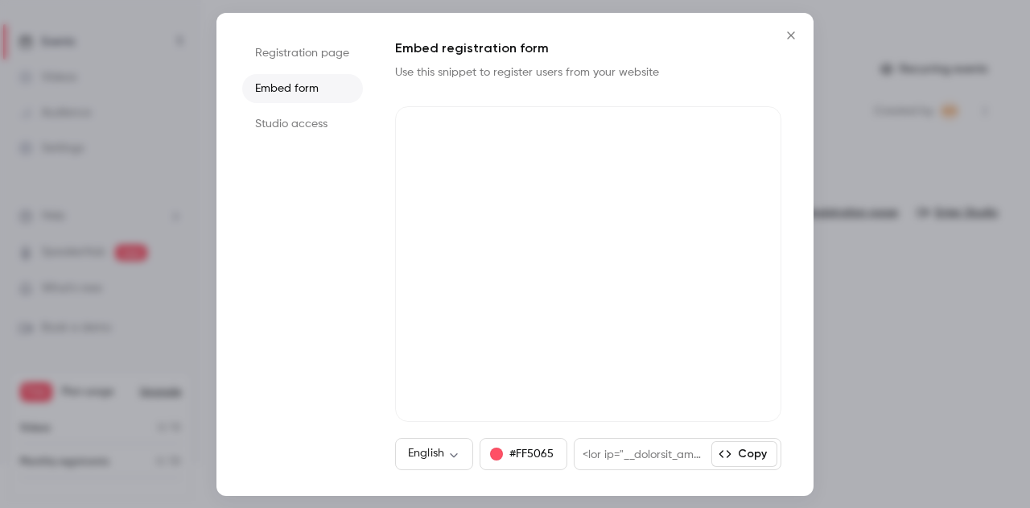
click at [734, 454] on button "Copy" at bounding box center [745, 454] width 66 height 26
click at [794, 35] on icon "Close" at bounding box center [791, 35] width 19 height 13
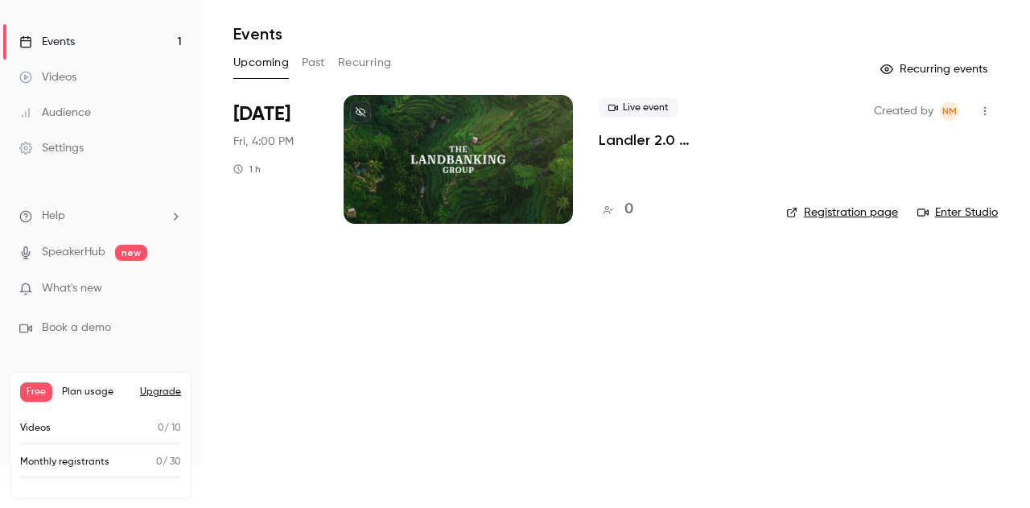
click at [470, 150] on div at bounding box center [458, 159] width 229 height 129
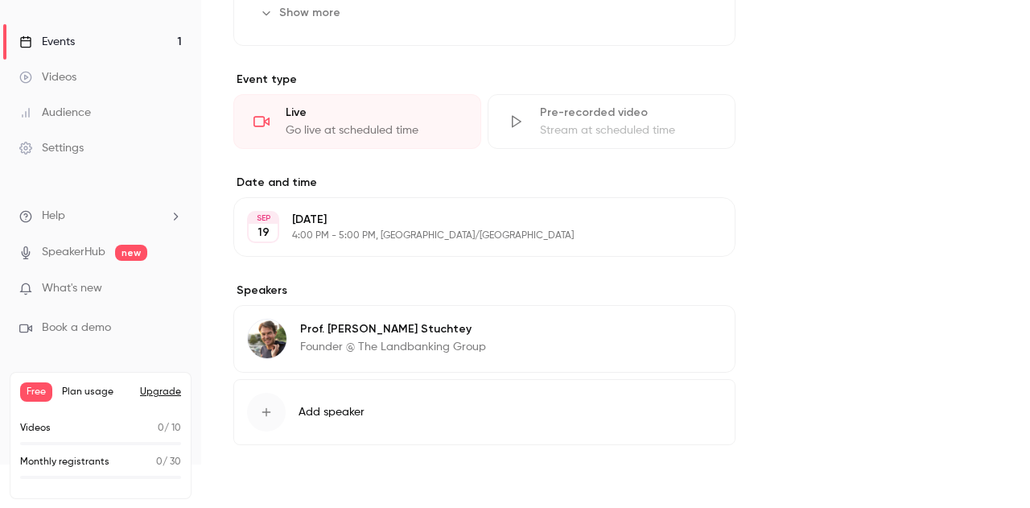
scroll to position [859, 0]
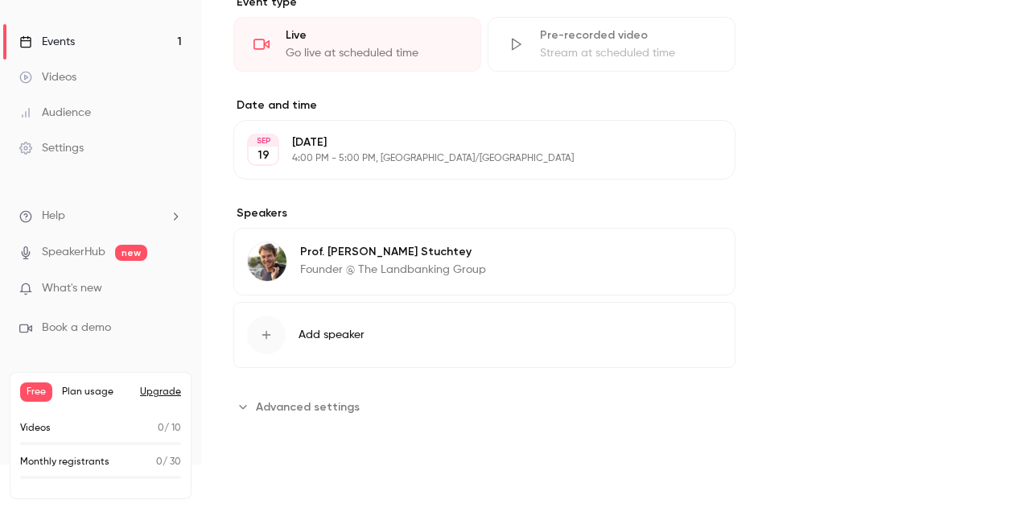
click at [73, 293] on span "What's new" at bounding box center [72, 288] width 60 height 17
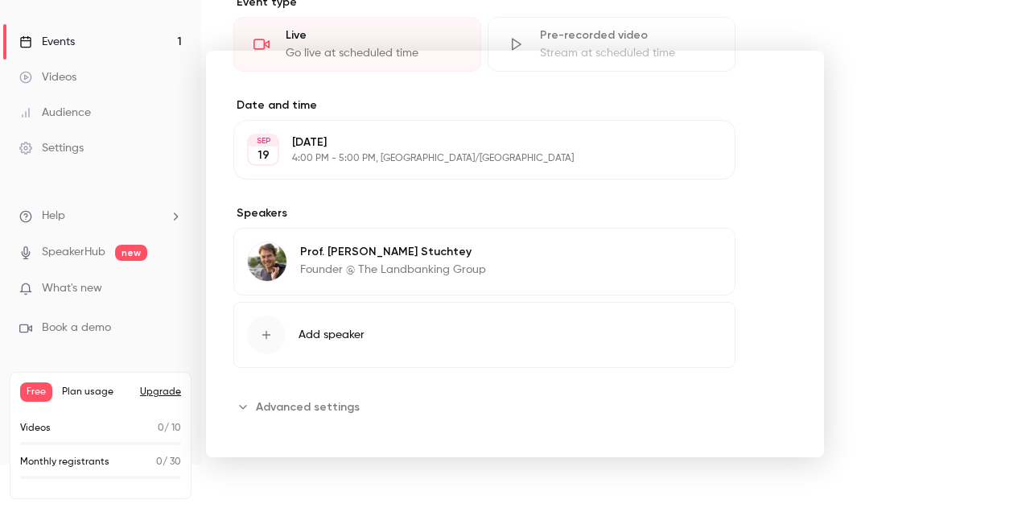
click at [846, 181] on div at bounding box center [515, 254] width 1030 height 508
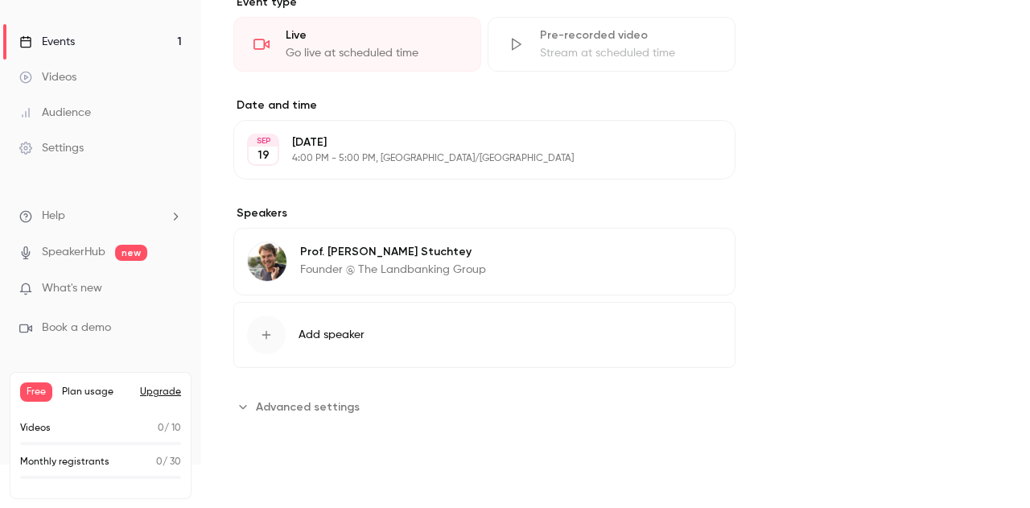
click at [69, 252] on link "SpeakerHub" at bounding box center [74, 252] width 64 height 17
click at [66, 143] on div "Settings" at bounding box center [51, 148] width 64 height 16
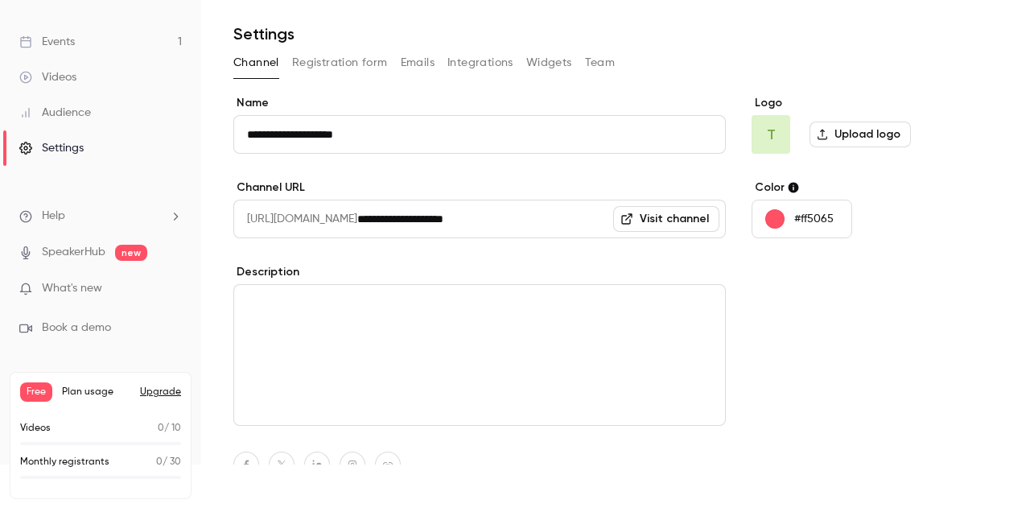
click at [332, 57] on button "Registration form" at bounding box center [340, 63] width 96 height 26
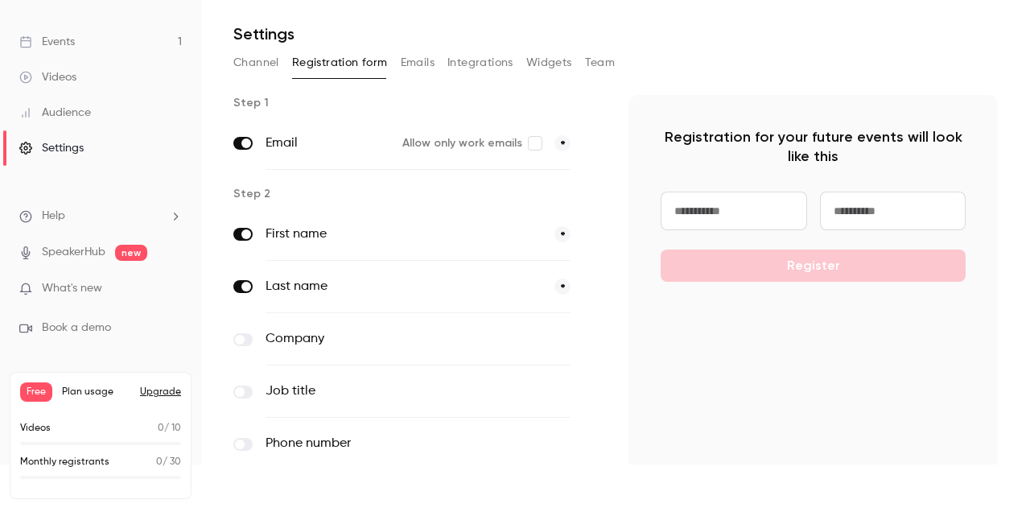
click at [515, 143] on label "Allow only work emails" at bounding box center [471, 143] width 139 height 16
click at [243, 336] on span at bounding box center [240, 340] width 10 height 10
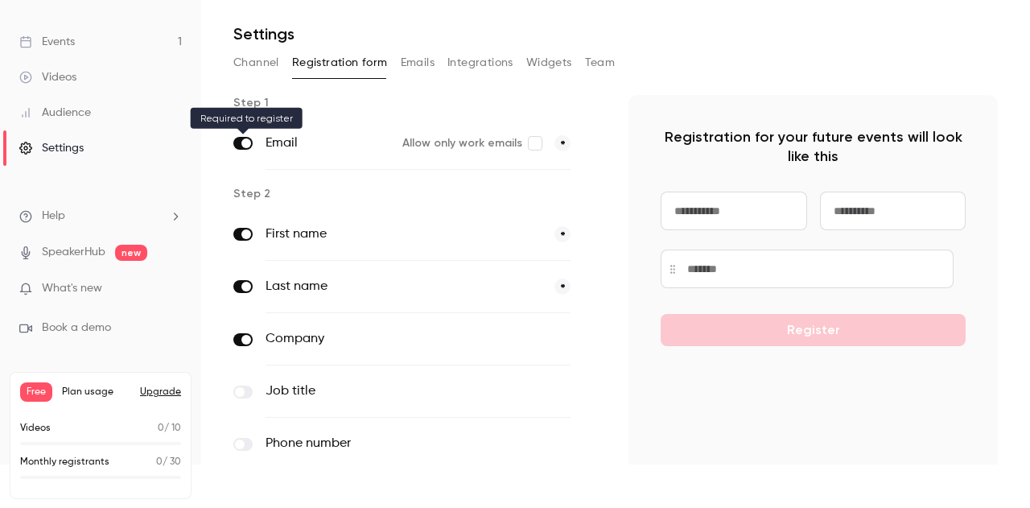
click at [245, 147] on span at bounding box center [246, 143] width 10 height 10
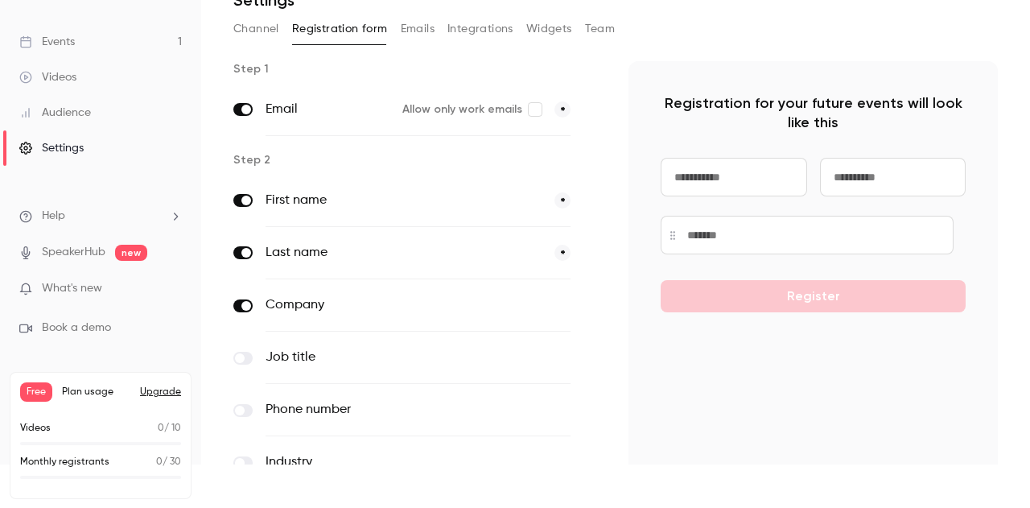
click at [243, 357] on span at bounding box center [240, 358] width 10 height 10
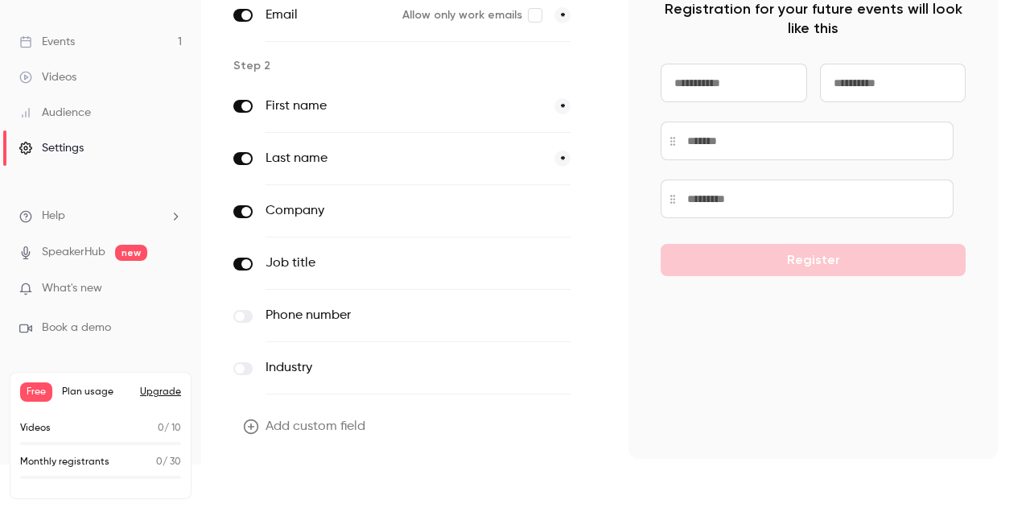
scroll to position [0, 0]
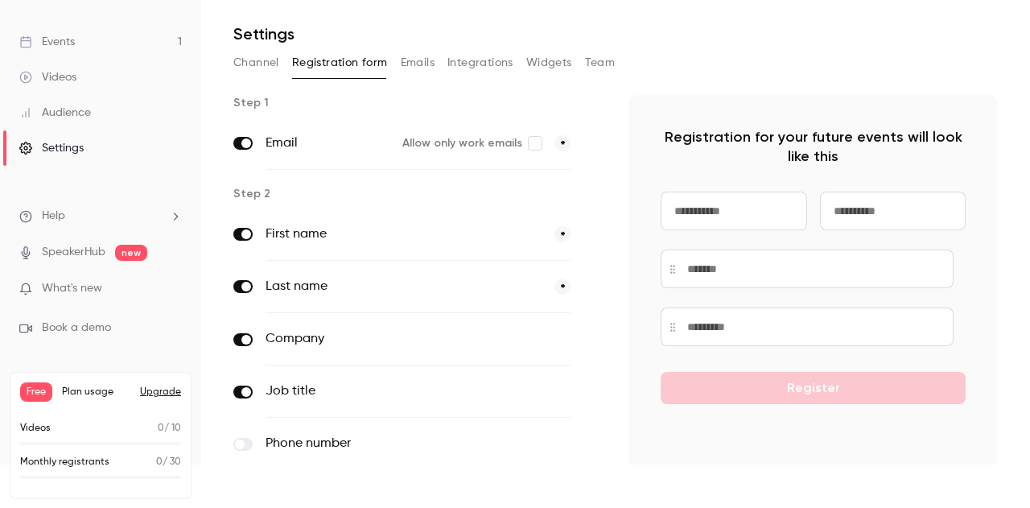
click at [404, 65] on button "Emails" at bounding box center [418, 63] width 34 height 26
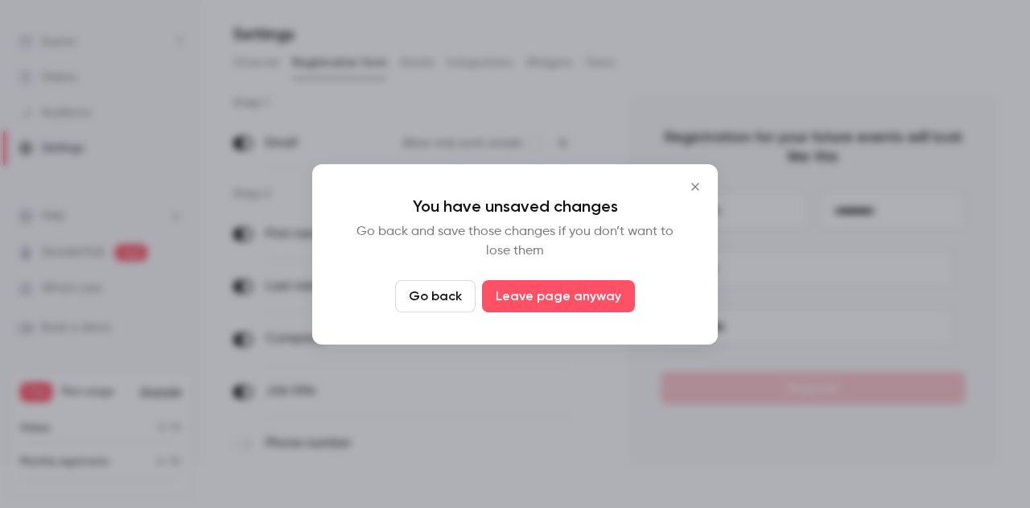
click at [442, 287] on button "Go back" at bounding box center [435, 296] width 80 height 32
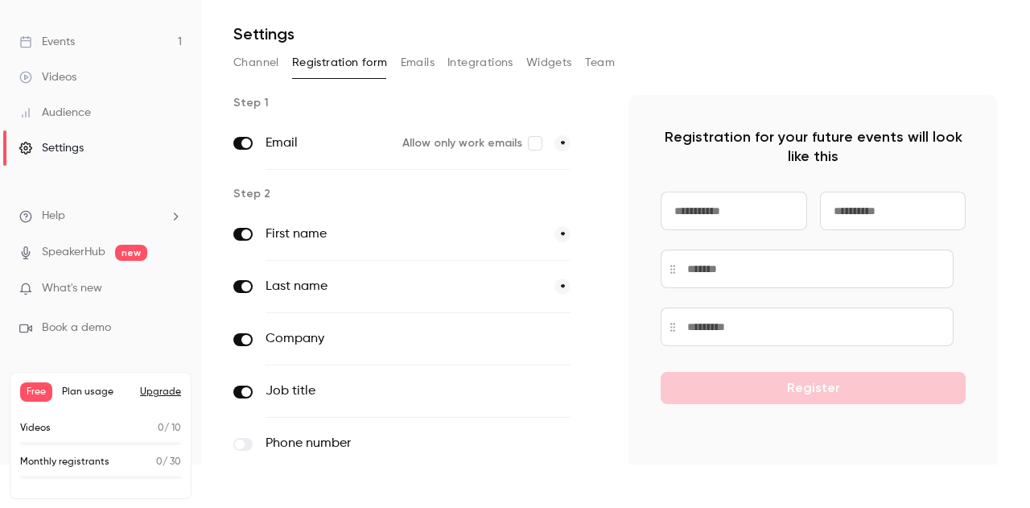
scroll to position [178, 0]
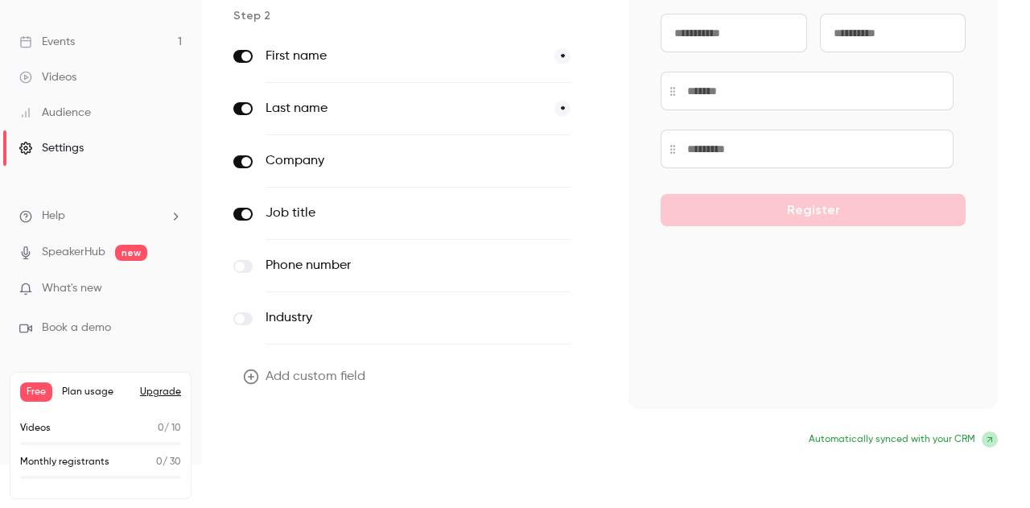
click at [315, 438] on button "Update form" at bounding box center [287, 441] width 109 height 32
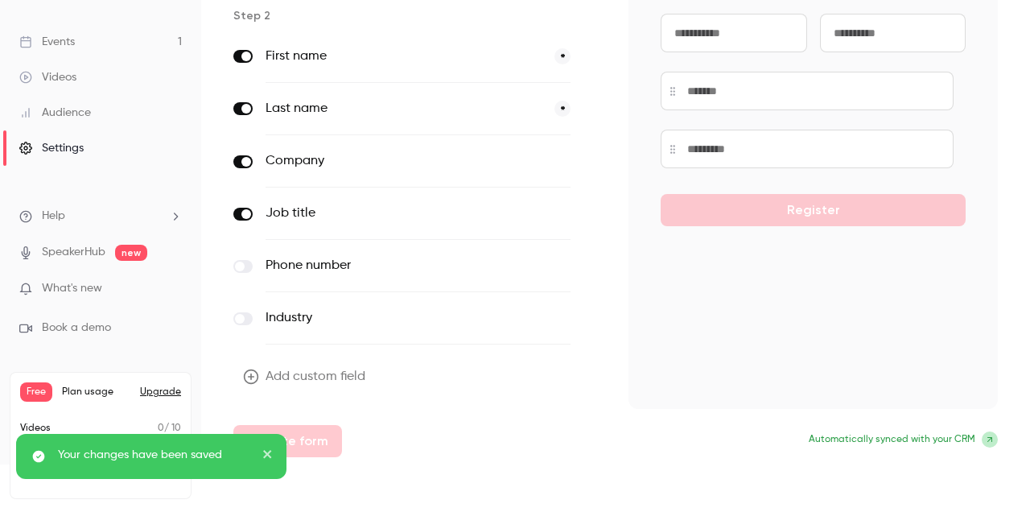
click at [985, 442] on icon at bounding box center [990, 440] width 10 height 10
click at [896, 444] on span "Automatically synced with your CRM" at bounding box center [892, 439] width 167 height 14
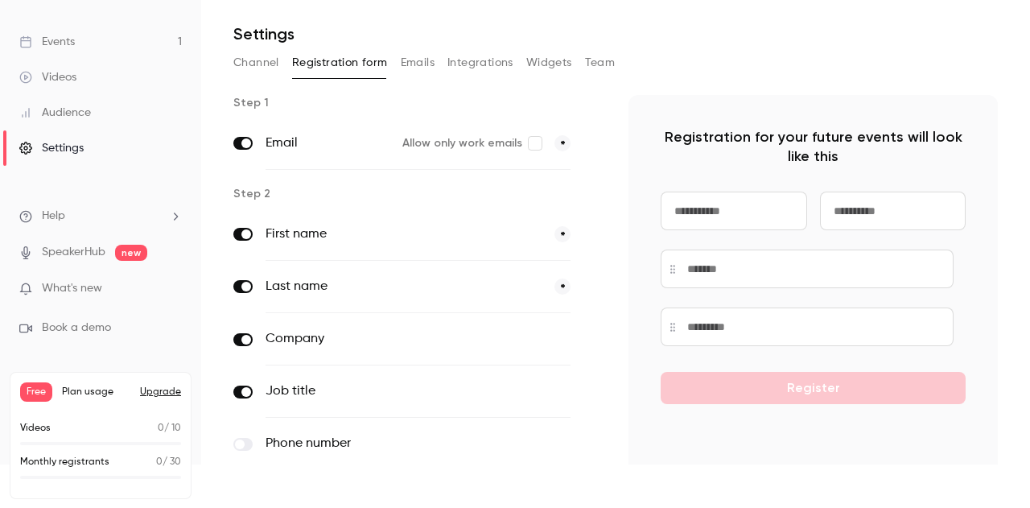
click at [424, 64] on button "Emails" at bounding box center [418, 63] width 34 height 26
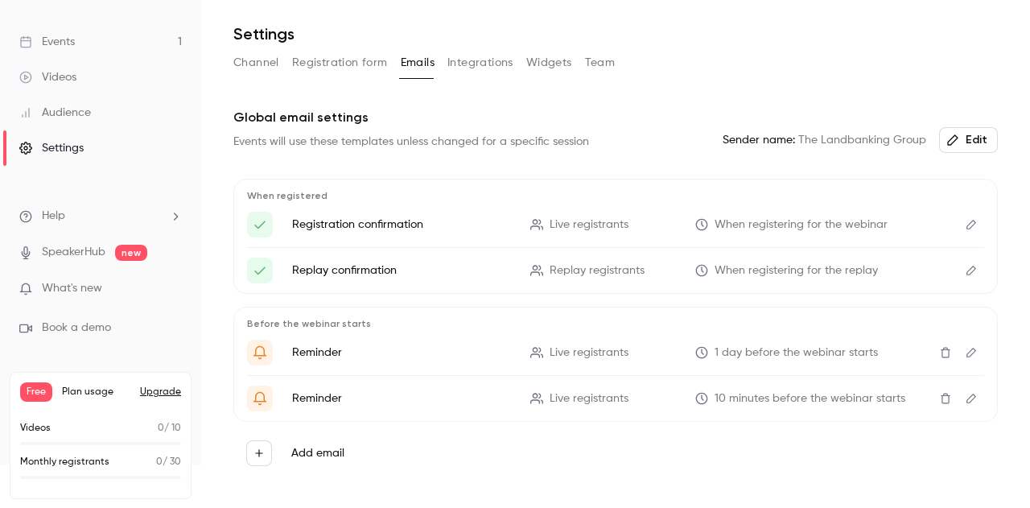
click at [464, 60] on button "Integrations" at bounding box center [481, 63] width 66 height 26
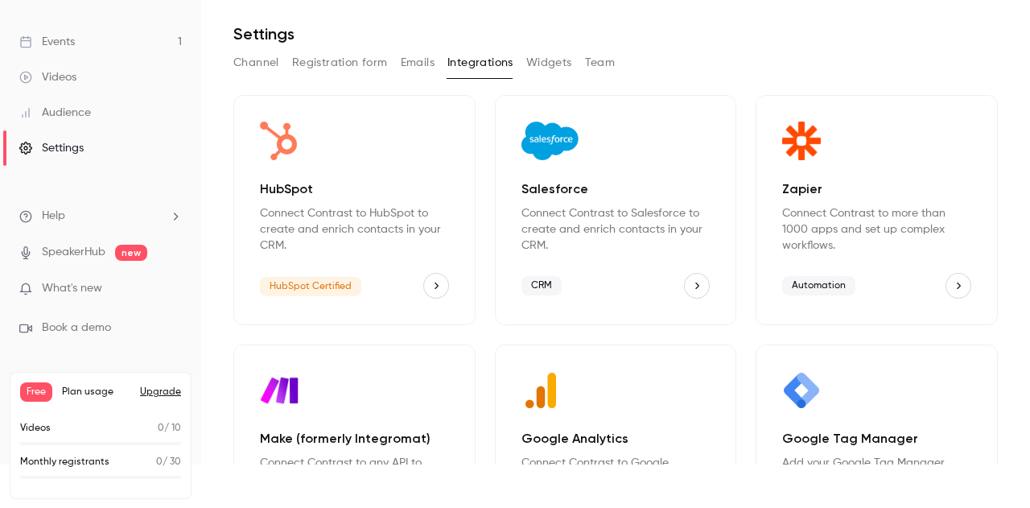
click at [566, 72] on button "Widgets" at bounding box center [549, 63] width 46 height 26
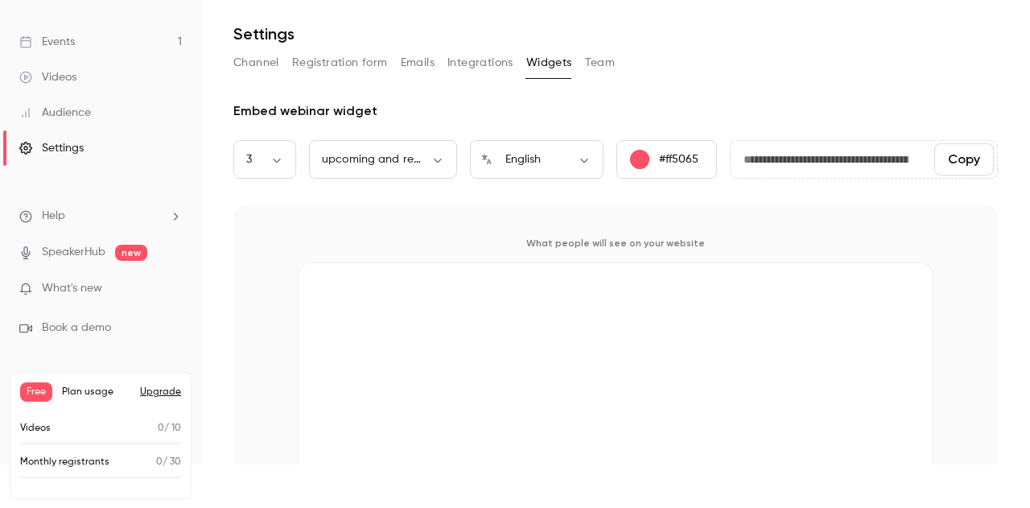
click at [592, 64] on button "Team" at bounding box center [600, 63] width 31 height 26
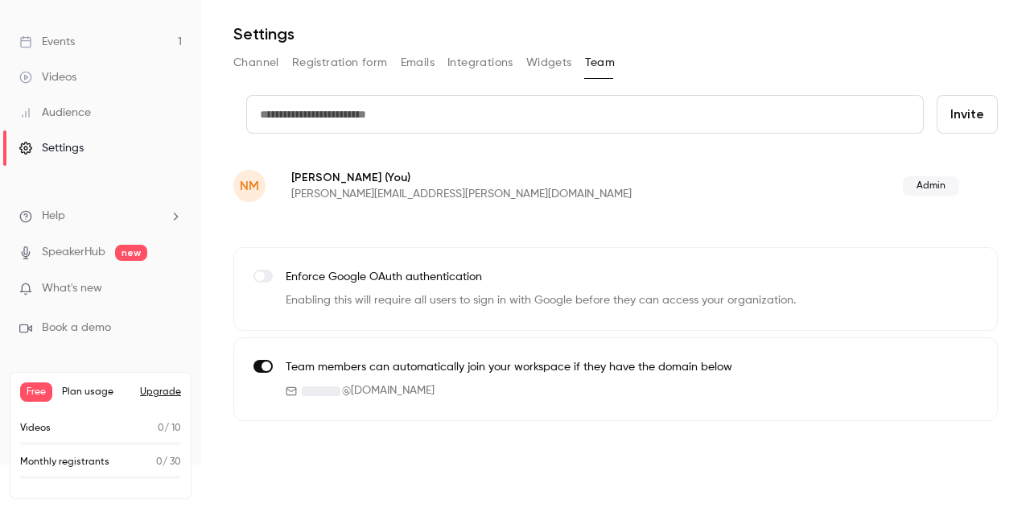
click at [542, 64] on button "Widgets" at bounding box center [549, 63] width 46 height 26
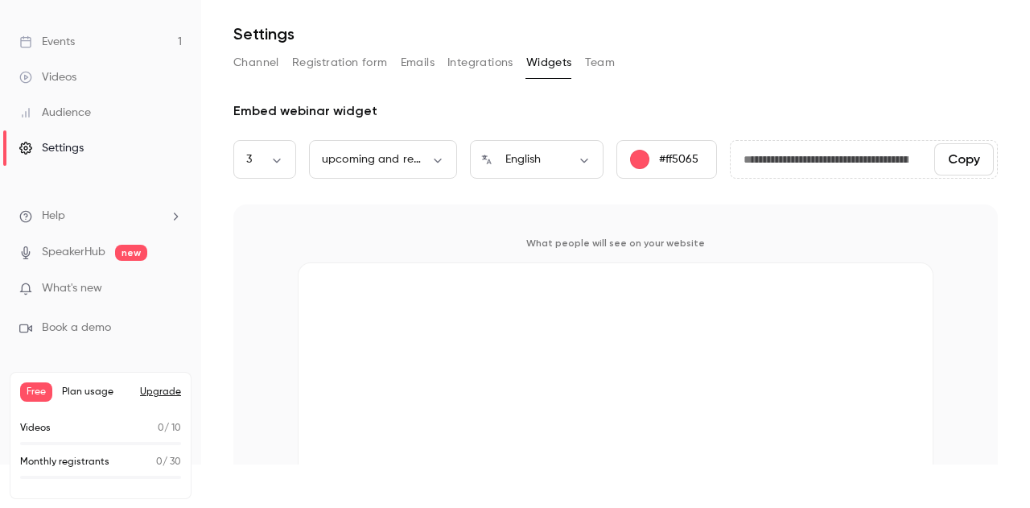
click at [673, 162] on p "#ff5065" at bounding box center [678, 159] width 39 height 16
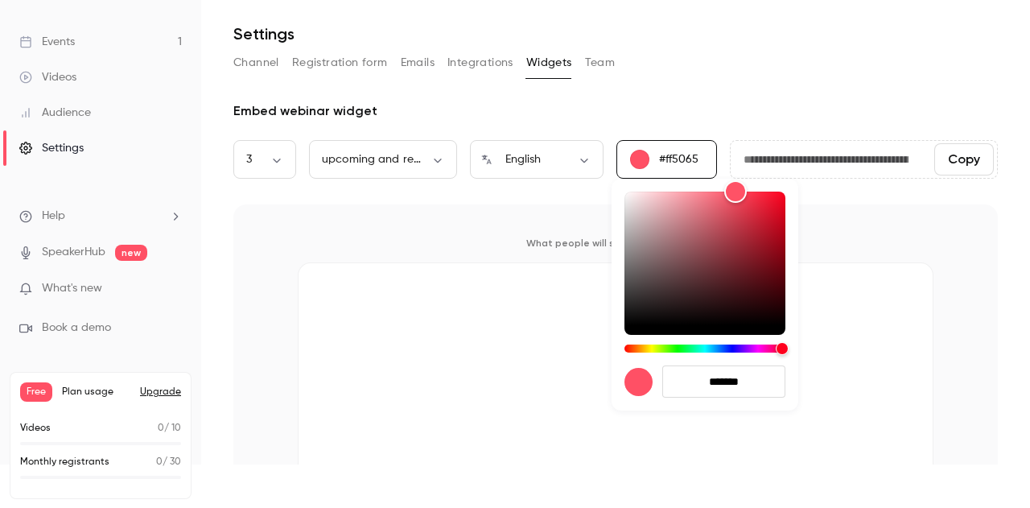
click at [509, 256] on div at bounding box center [515, 254] width 1030 height 508
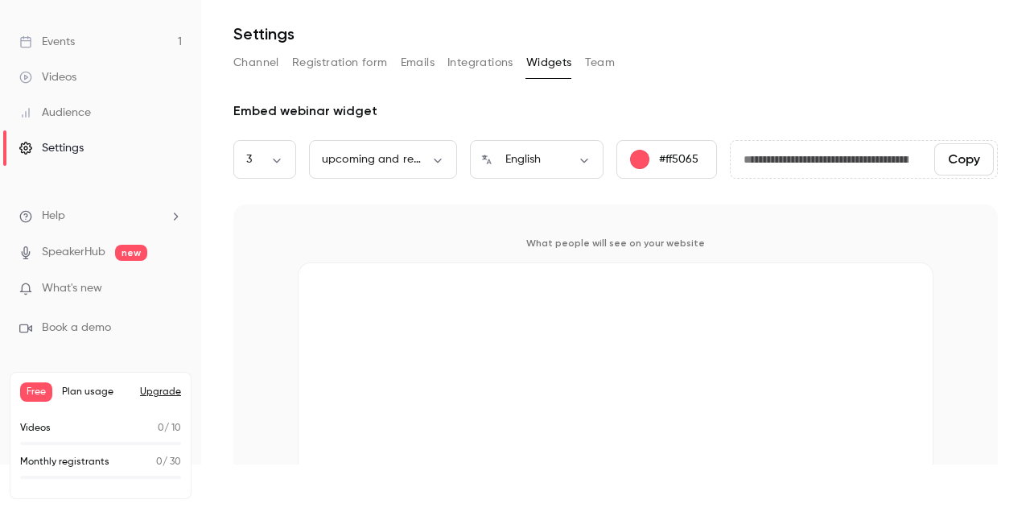
click at [69, 105] on div "Audience" at bounding box center [55, 113] width 72 height 16
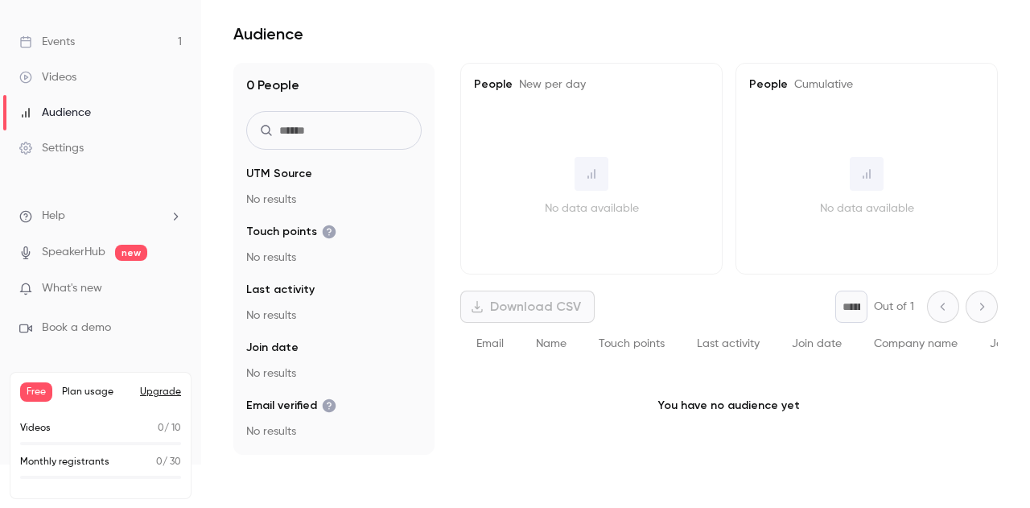
click at [75, 76] on div "Videos" at bounding box center [47, 77] width 57 height 16
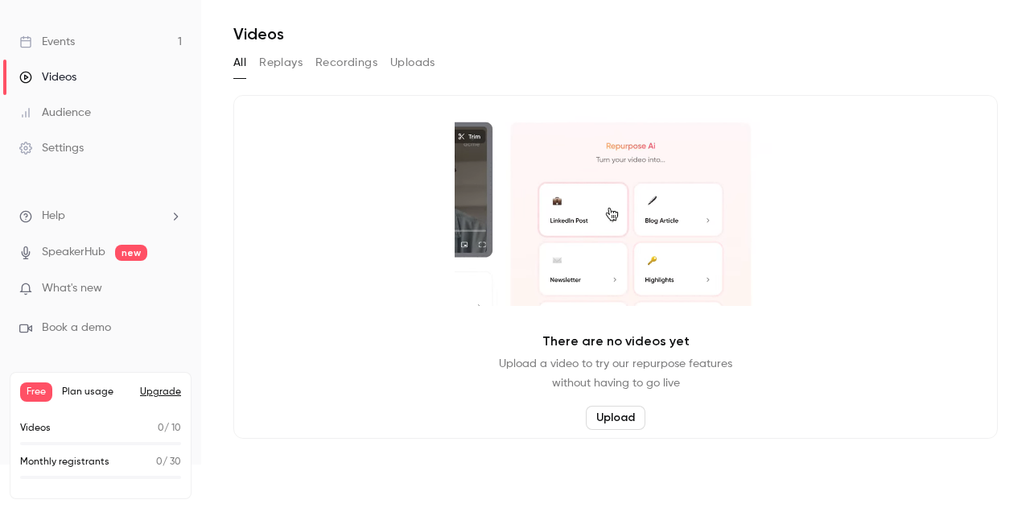
click at [68, 44] on div "Events" at bounding box center [47, 42] width 56 height 16
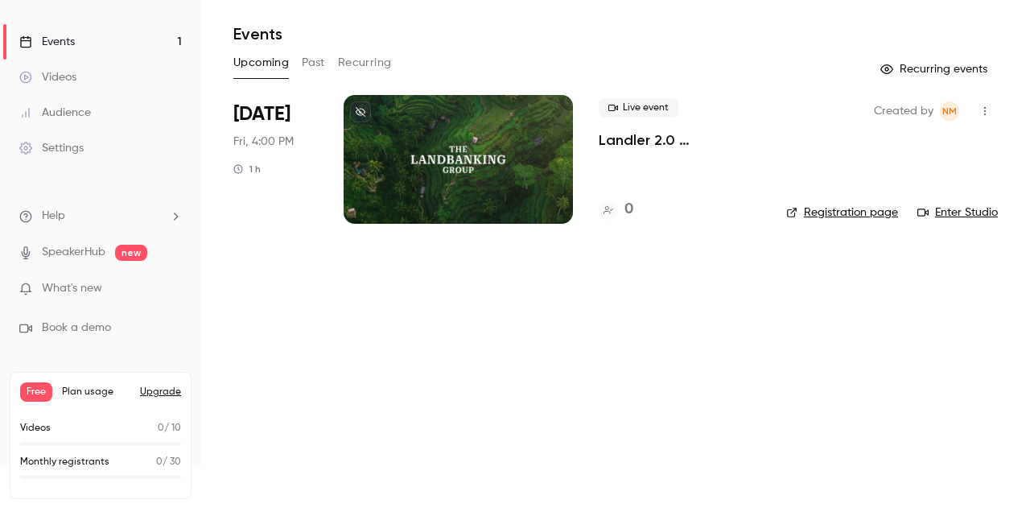
click at [935, 216] on link "Enter Studio" at bounding box center [958, 212] width 80 height 16
click at [945, 213] on link "Enter Studio" at bounding box center [958, 212] width 80 height 16
click at [69, 108] on div "Audience" at bounding box center [55, 113] width 72 height 16
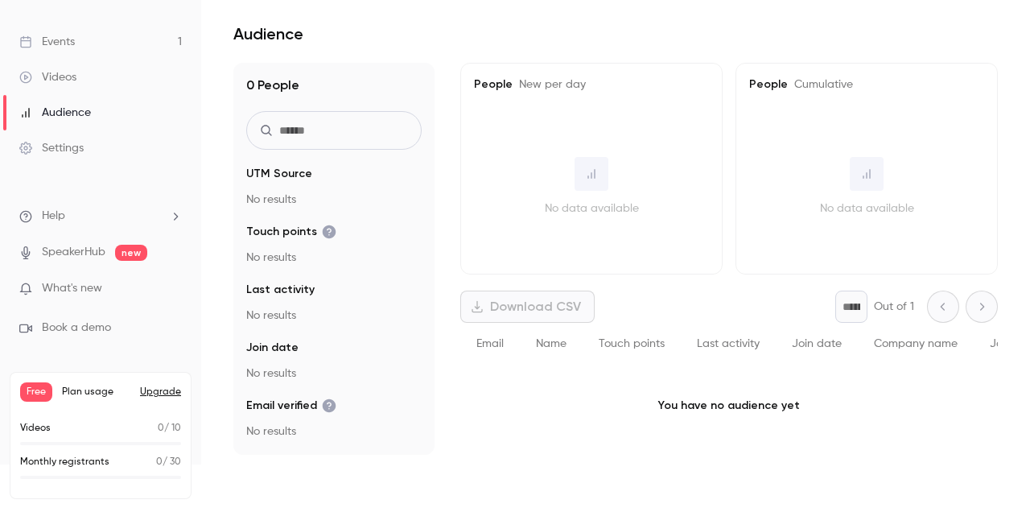
click at [77, 142] on div "Settings" at bounding box center [51, 148] width 64 height 16
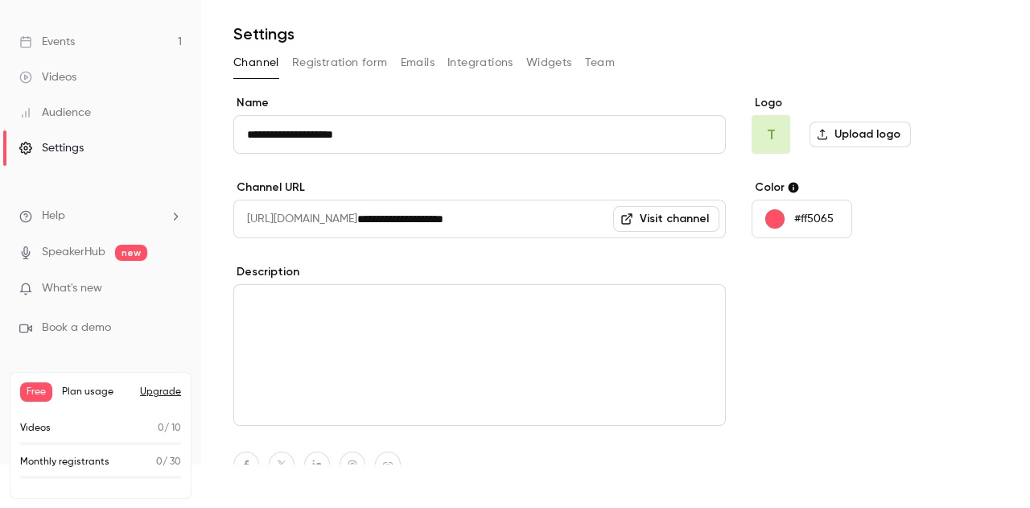
click at [580, 64] on div "Channel Registration form Emails Integrations Widgets Team" at bounding box center [615, 63] width 765 height 26
click at [548, 65] on button "Widgets" at bounding box center [549, 63] width 46 height 26
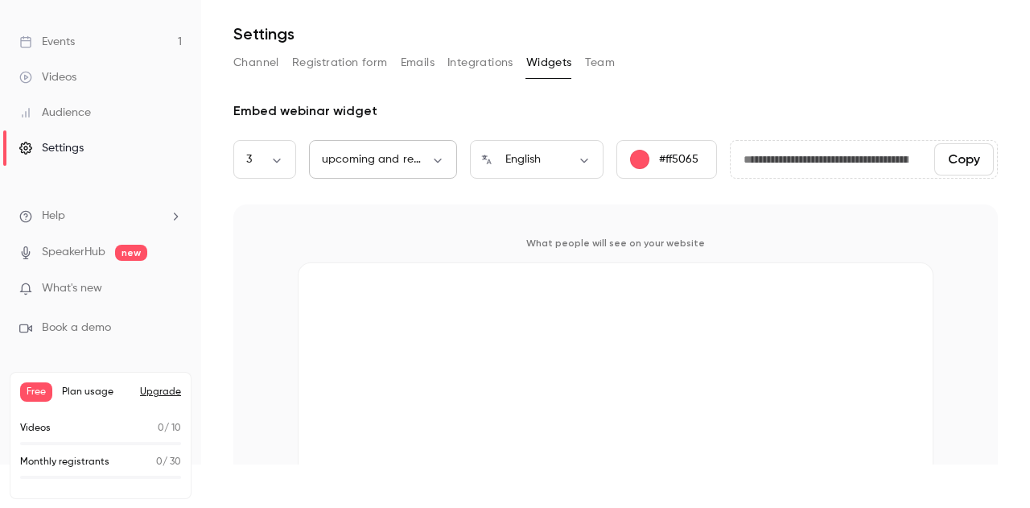
click at [405, 155] on body "**********" at bounding box center [515, 254] width 1030 height 508
click at [267, 162] on div at bounding box center [515, 254] width 1030 height 508
click at [24, 39] on icon at bounding box center [25, 41] width 13 height 13
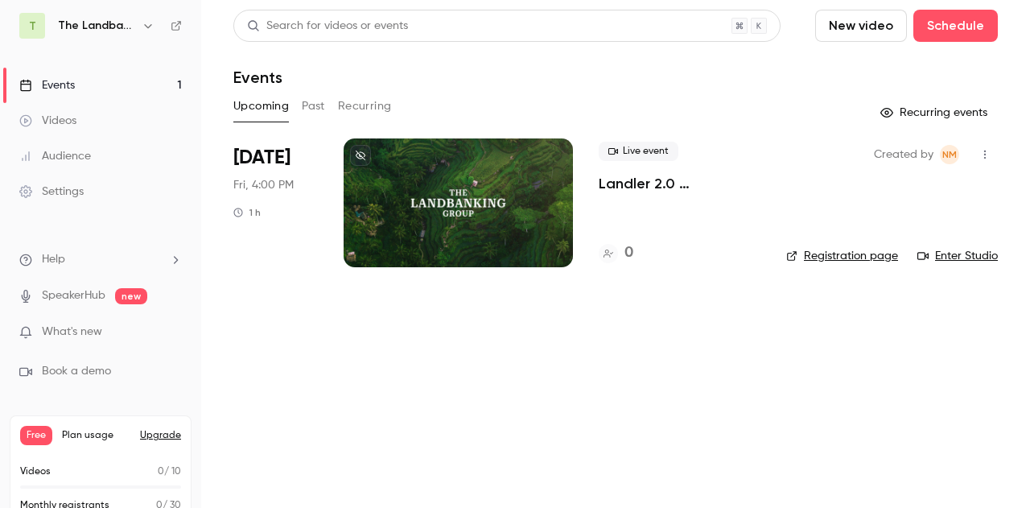
click at [863, 18] on button "New video" at bounding box center [861, 26] width 92 height 32
click at [652, 312] on div at bounding box center [515, 254] width 1030 height 508
click at [324, 103] on button "Past" at bounding box center [313, 106] width 23 height 26
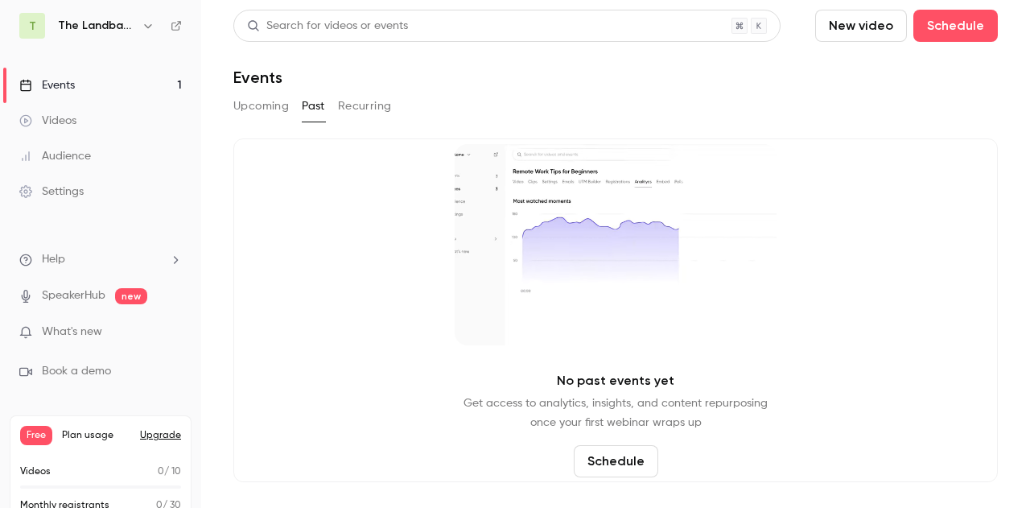
click at [364, 107] on button "Recurring" at bounding box center [365, 106] width 54 height 26
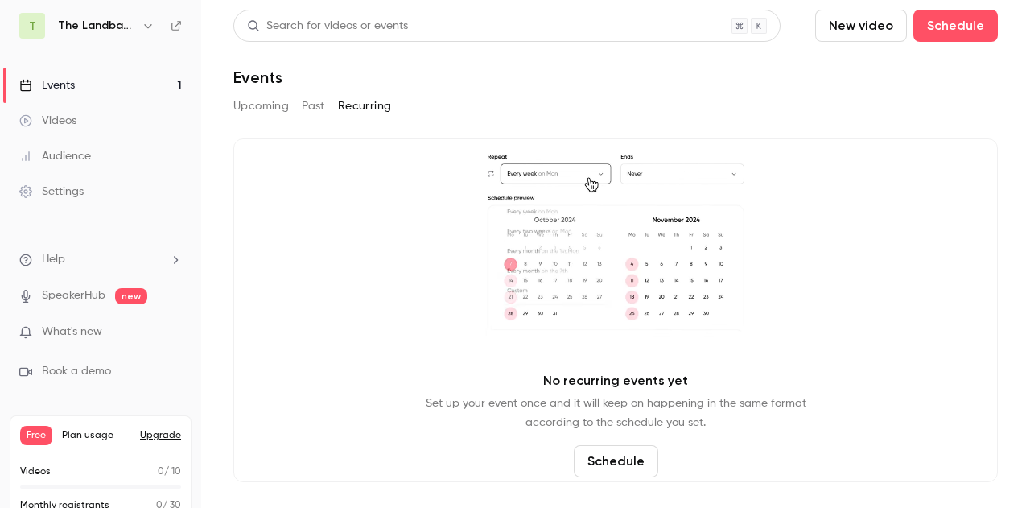
click at [275, 101] on button "Upcoming" at bounding box center [261, 106] width 56 height 26
